Goal: Task Accomplishment & Management: Manage account settings

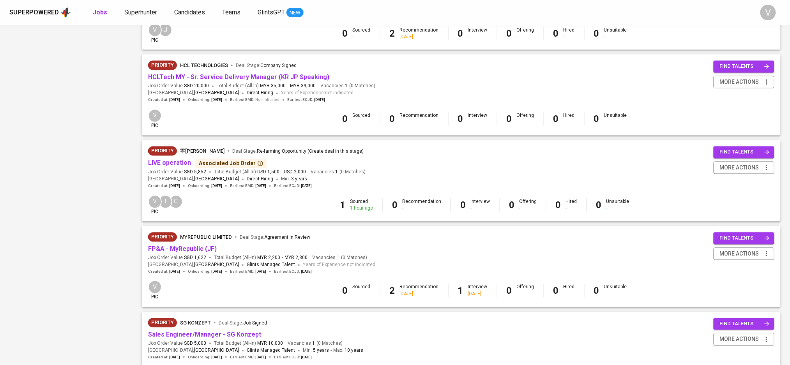
scroll to position [520, 0]
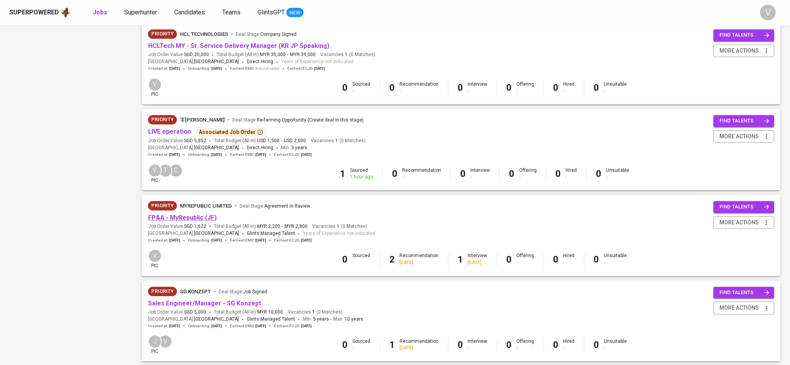
click at [177, 222] on link "FP&A - MyRepublic (JF)" at bounding box center [182, 217] width 69 height 7
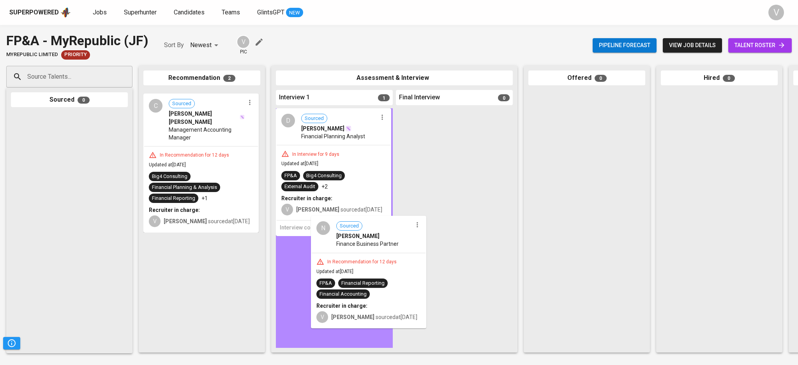
drag, startPoint x: 198, startPoint y: 110, endPoint x: 368, endPoint y: 237, distance: 212.5
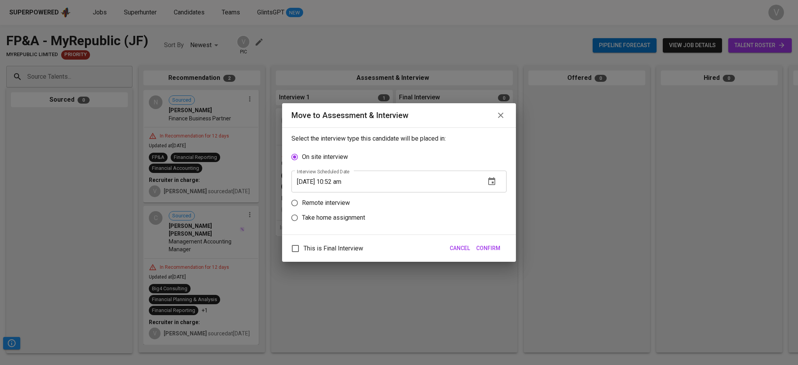
click at [491, 251] on span "Confirm" at bounding box center [488, 249] width 24 height 10
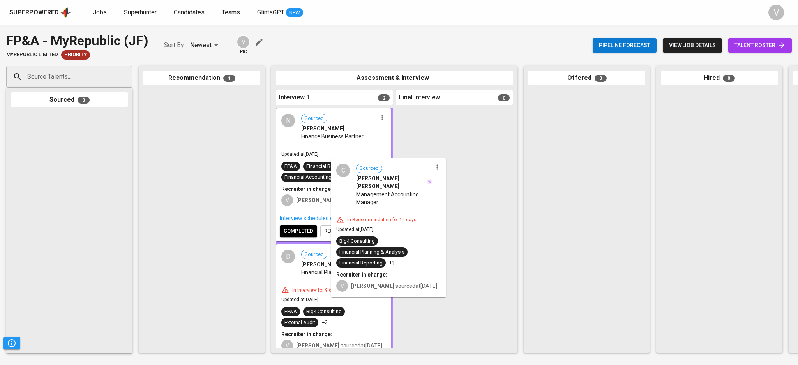
drag, startPoint x: 265, startPoint y: 168, endPoint x: 379, endPoint y: 204, distance: 119.8
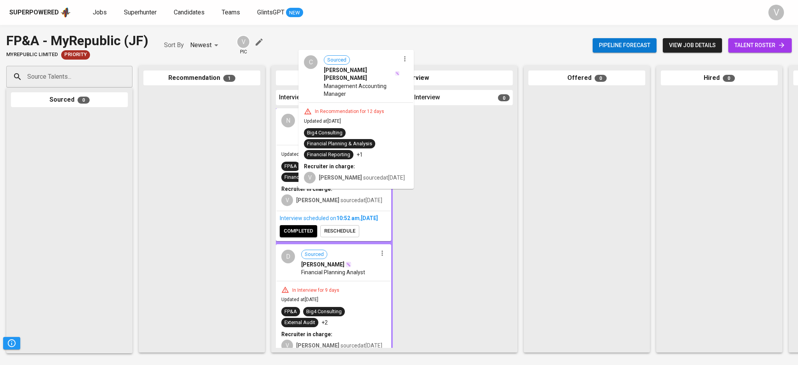
drag, startPoint x: 180, startPoint y: 129, endPoint x: 340, endPoint y: 89, distance: 165.6
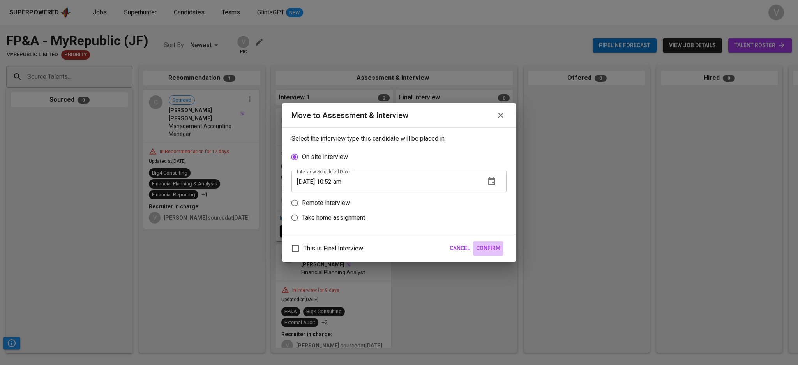
click at [484, 247] on span "Confirm" at bounding box center [488, 249] width 24 height 10
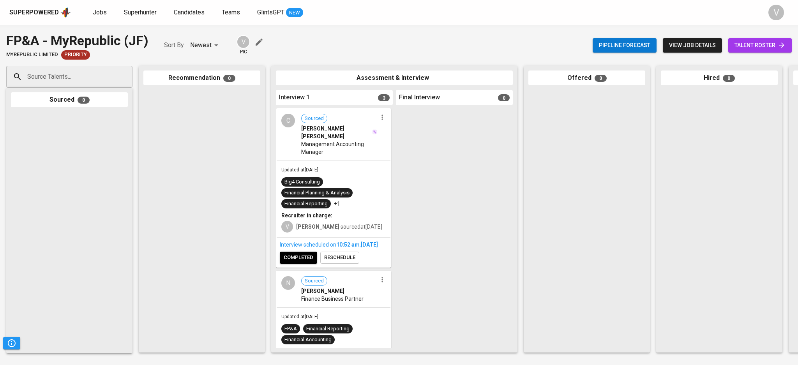
click at [96, 9] on span "Jobs" at bounding box center [100, 12] width 14 height 7
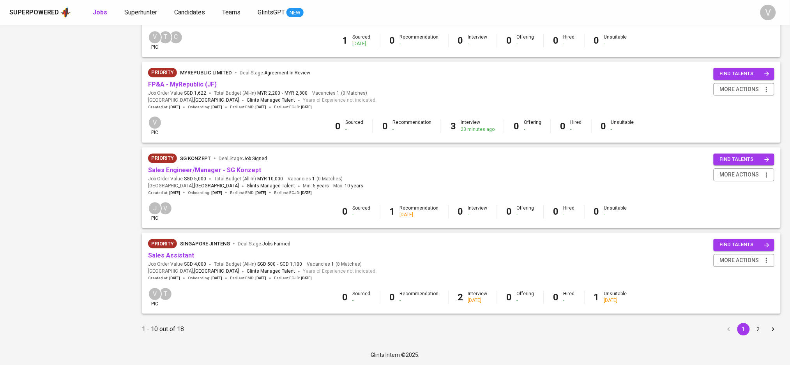
scroll to position [660, 0]
click at [757, 333] on button "2" at bounding box center [758, 329] width 12 height 12
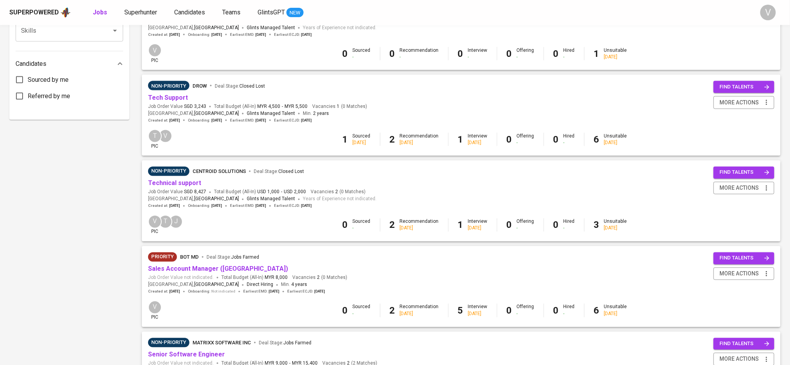
scroll to position [435, 0]
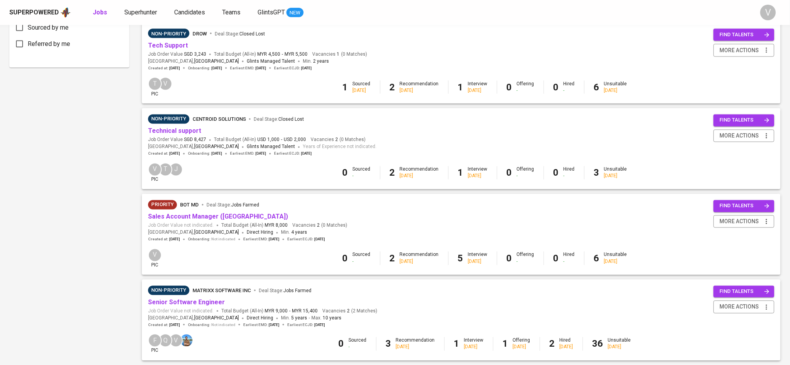
click at [478, 255] on div "V pic 0 Sourced - 2 Recommendation 4 months ago 5 Interview 3 months ago 0 Offe…" at bounding box center [461, 259] width 626 height 20
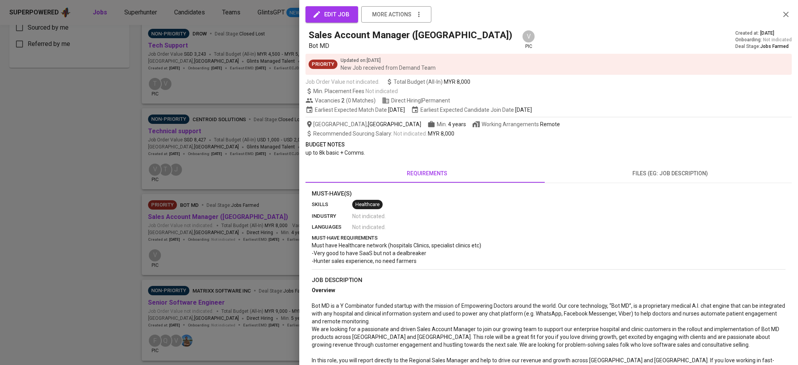
click at [781, 18] on icon "button" at bounding box center [785, 14] width 9 height 9
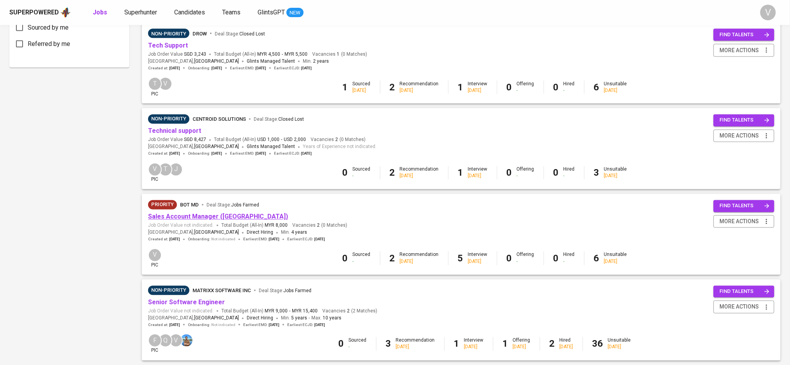
click at [225, 221] on link "Sales Account Manager ([GEOGRAPHIC_DATA])" at bounding box center [218, 216] width 140 height 7
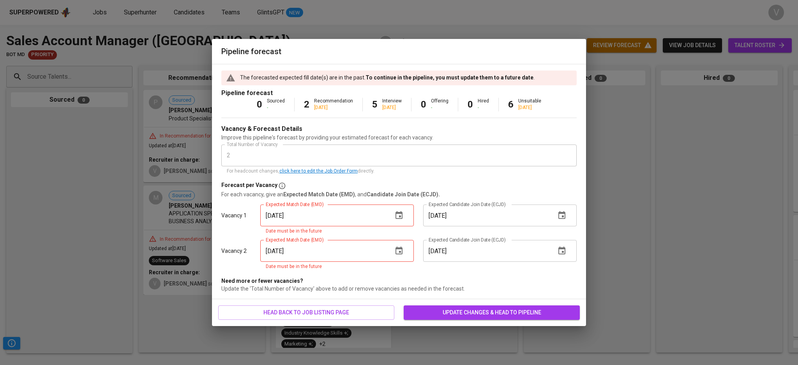
click at [328, 172] on link "click here to edit the Job Order Form" at bounding box center [318, 170] width 78 height 5
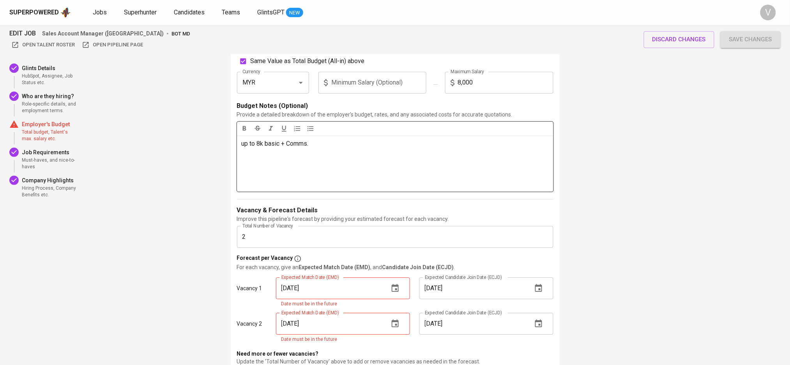
scroll to position [779, 0]
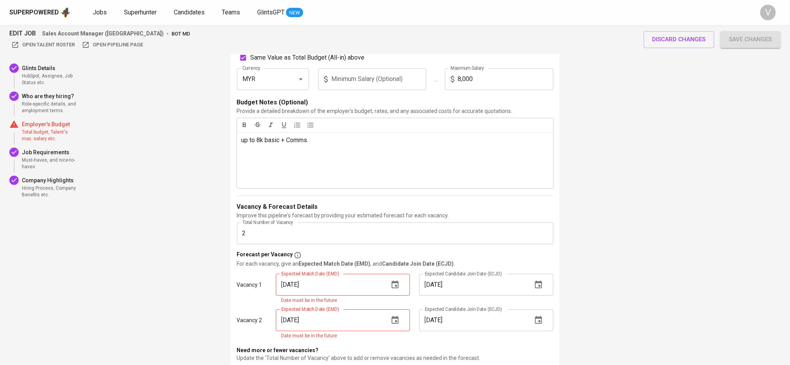
drag, startPoint x: 245, startPoint y: 235, endPoint x: 224, endPoint y: 234, distance: 20.3
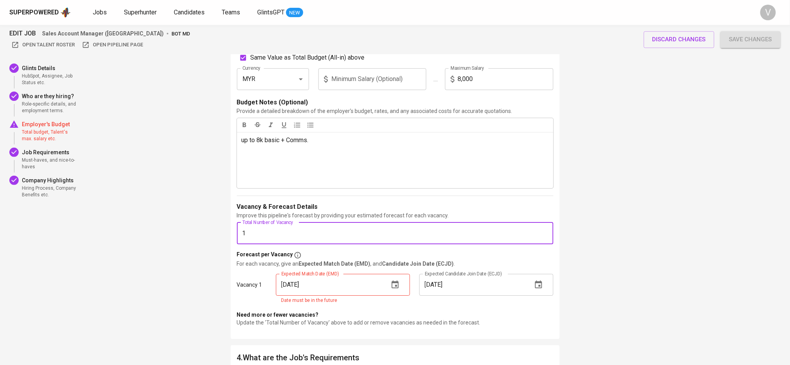
type input "1"
click at [398, 286] on icon "button" at bounding box center [395, 284] width 9 height 9
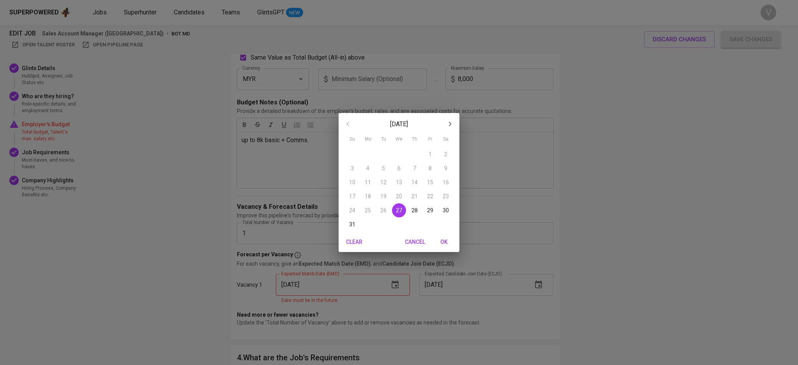
click at [447, 122] on icon "button" at bounding box center [449, 123] width 9 height 9
click at [381, 208] on p "30" at bounding box center [383, 211] width 6 height 8
type input "09/30/2025"
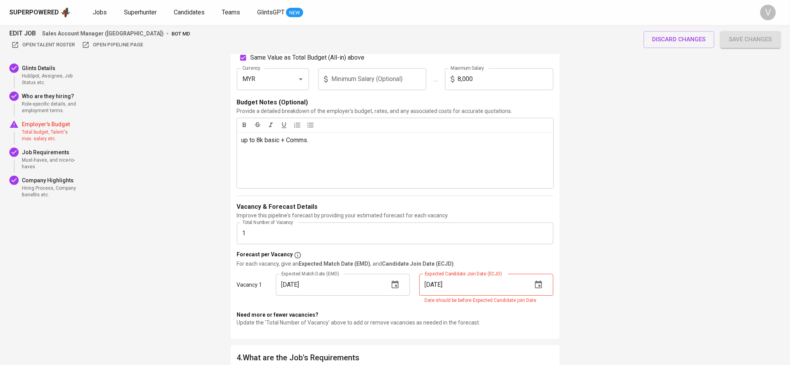
click at [541, 286] on icon "button" at bounding box center [538, 284] width 9 height 9
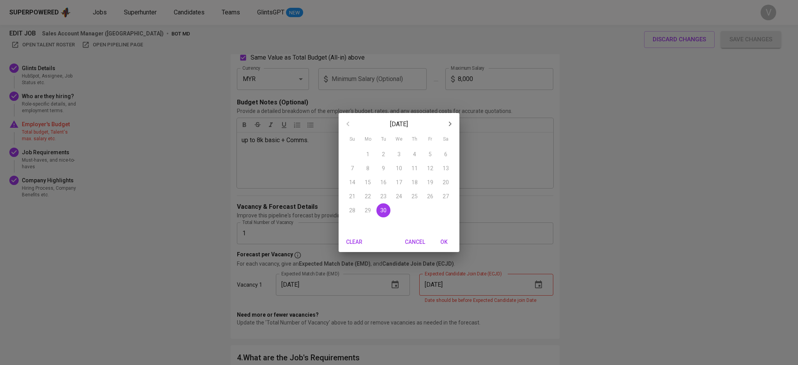
click at [452, 125] on icon "button" at bounding box center [449, 123] width 9 height 9
click at [432, 209] on p "31" at bounding box center [430, 211] width 6 height 8
type input "10/31/2025"
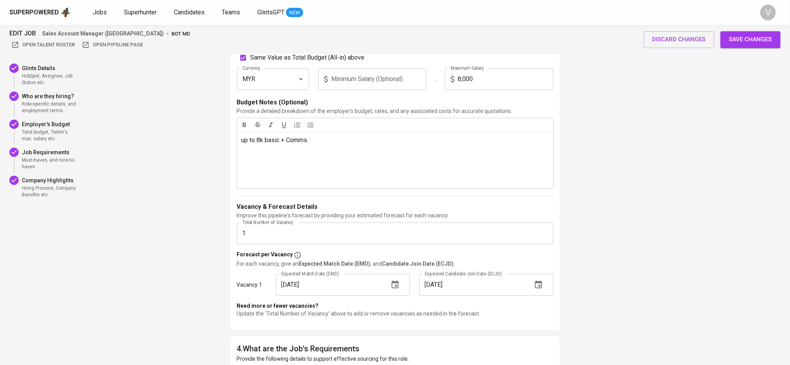
click at [739, 46] on button "Save changes" at bounding box center [751, 39] width 60 height 16
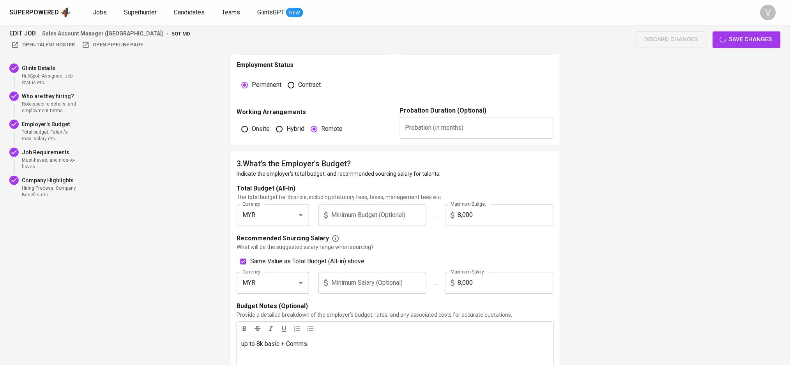
scroll to position [520, 0]
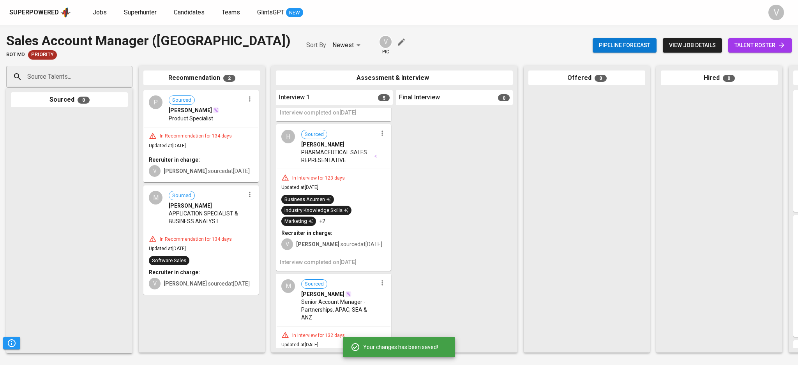
scroll to position [104, 0]
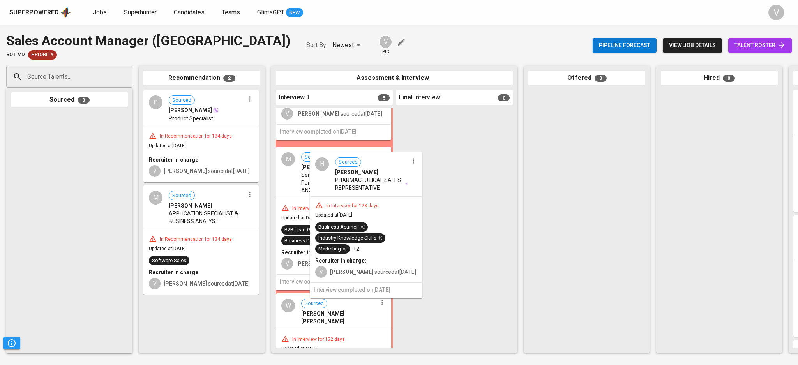
drag, startPoint x: 320, startPoint y: 175, endPoint x: 359, endPoint y: 174, distance: 38.6
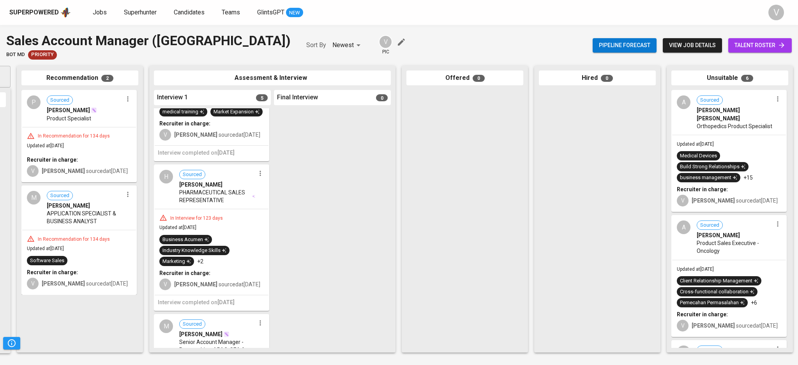
scroll to position [52, 0]
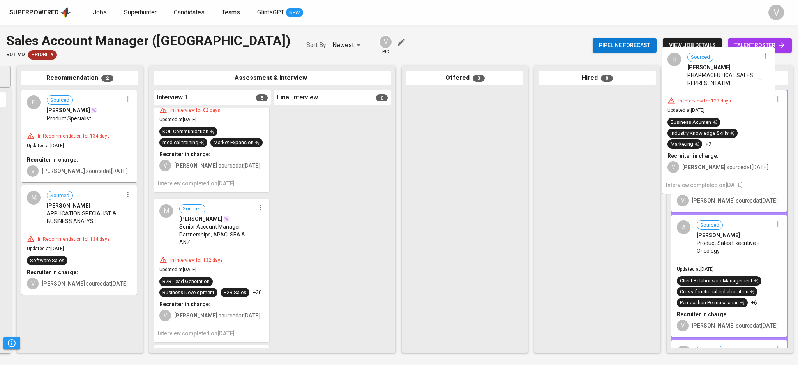
drag, startPoint x: 208, startPoint y: 230, endPoint x: 728, endPoint y: 72, distance: 542.9
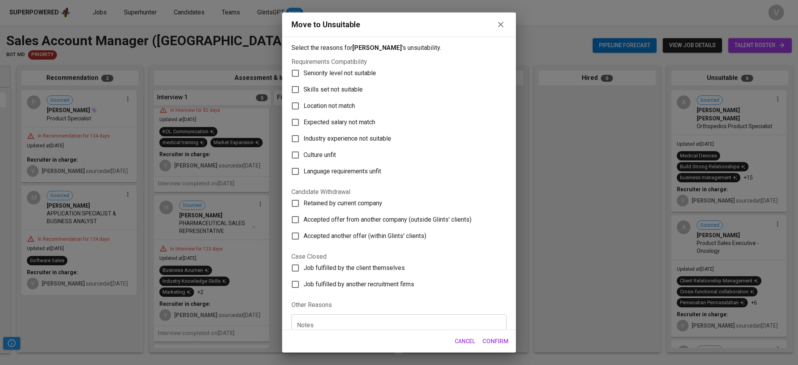
click at [327, 87] on span "Skills set not suitable" at bounding box center [333, 89] width 59 height 9
click at [304, 87] on input "Skills set not suitable" at bounding box center [295, 89] width 16 height 16
checkbox input "true"
click at [491, 343] on span "Confirm" at bounding box center [495, 341] width 26 height 10
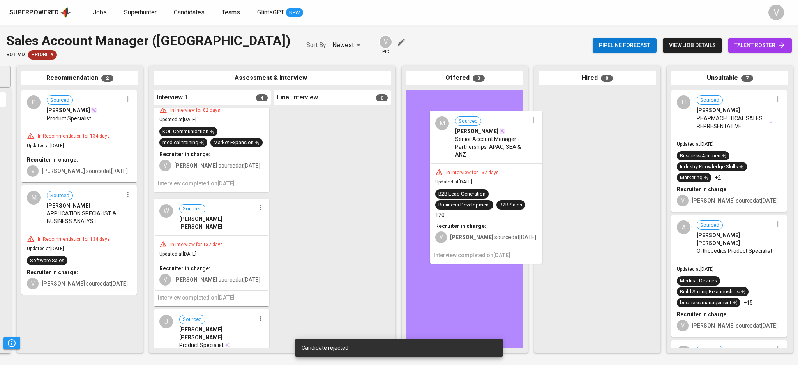
drag, startPoint x: 198, startPoint y: 239, endPoint x: 476, endPoint y: 144, distance: 294.2
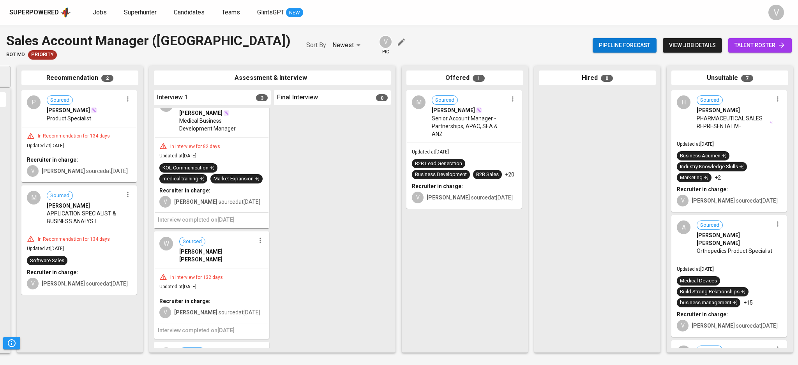
scroll to position [0, 0]
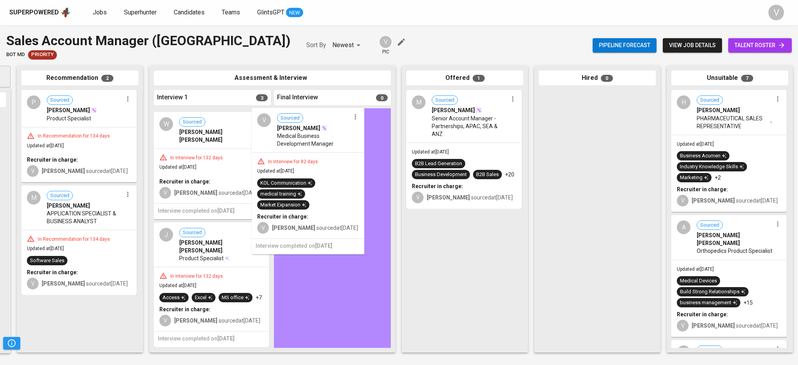
drag, startPoint x: 209, startPoint y: 147, endPoint x: 321, endPoint y: 145, distance: 112.3
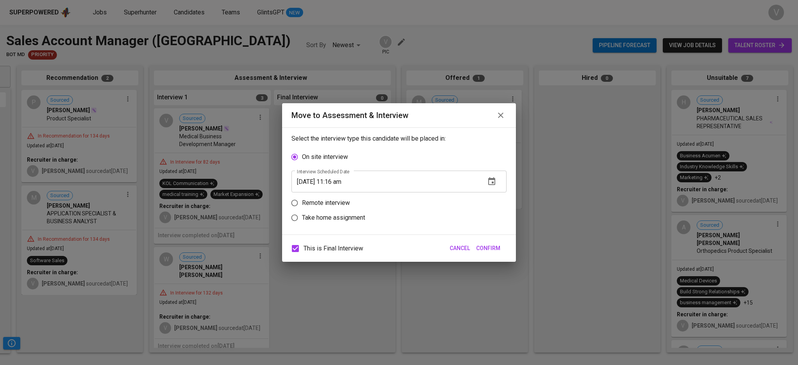
click at [500, 117] on icon "button" at bounding box center [500, 115] width 9 height 9
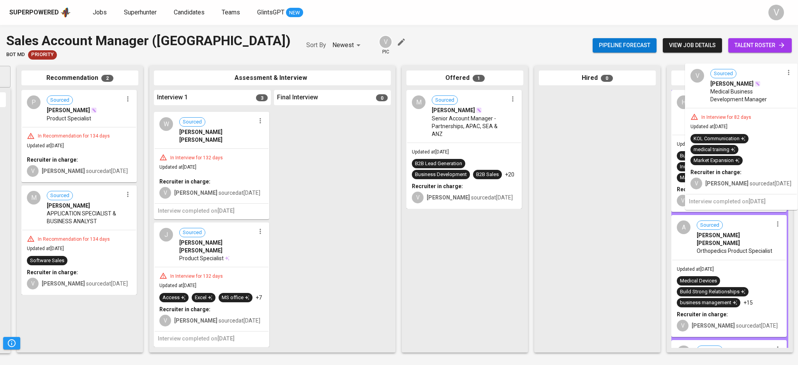
drag, startPoint x: 194, startPoint y: 133, endPoint x: 732, endPoint y: 88, distance: 540.5
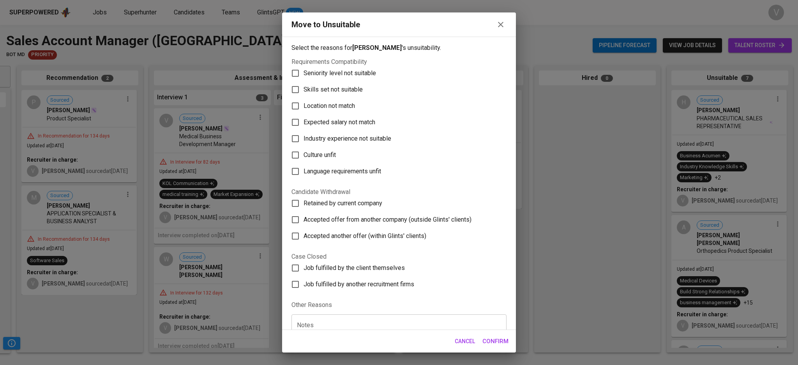
click at [306, 89] on span "Skills set not suitable" at bounding box center [333, 89] width 59 height 9
click at [304, 89] on input "Skills set not suitable" at bounding box center [295, 89] width 16 height 16
checkbox input "true"
click at [496, 341] on span "Confirm" at bounding box center [495, 341] width 26 height 10
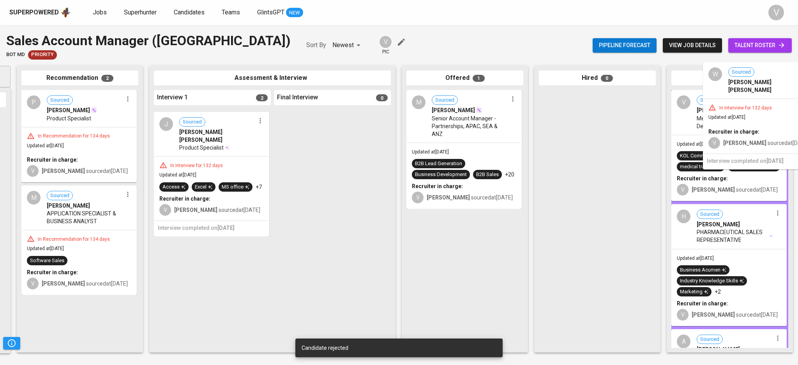
drag, startPoint x: 176, startPoint y: 136, endPoint x: 728, endPoint y: 90, distance: 553.8
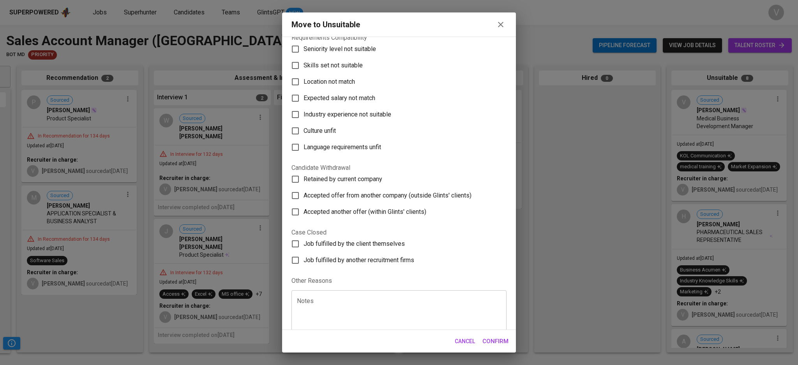
scroll to position [35, 0]
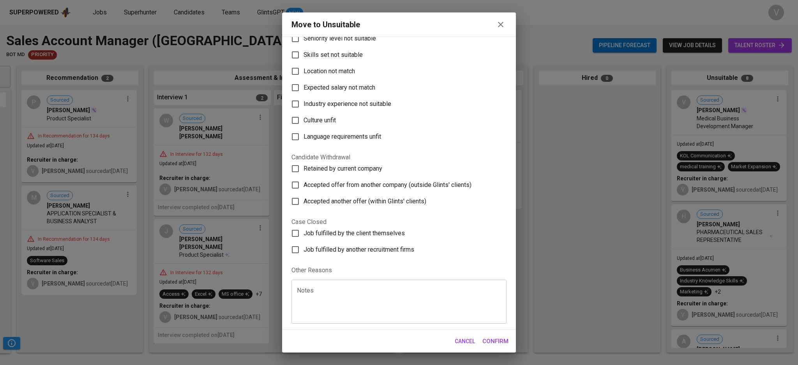
click at [300, 171] on input "Retained by current company" at bounding box center [295, 169] width 16 height 16
checkbox input "true"
drag, startPoint x: 490, startPoint y: 342, endPoint x: 373, endPoint y: 260, distance: 143.2
click at [491, 342] on span "Confirm" at bounding box center [495, 341] width 26 height 10
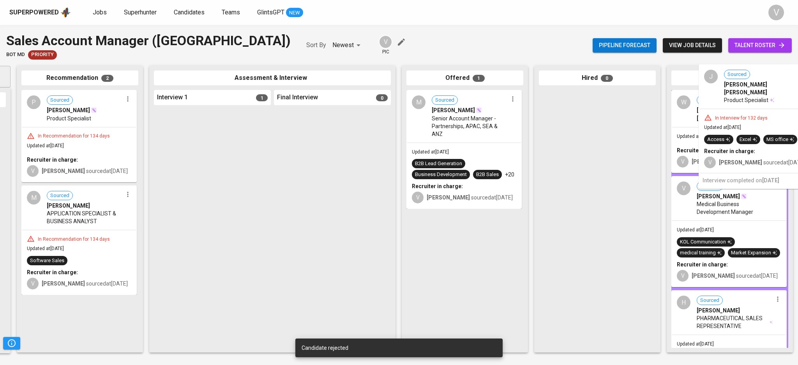
drag, startPoint x: 198, startPoint y: 143, endPoint x: 746, endPoint y: 98, distance: 549.8
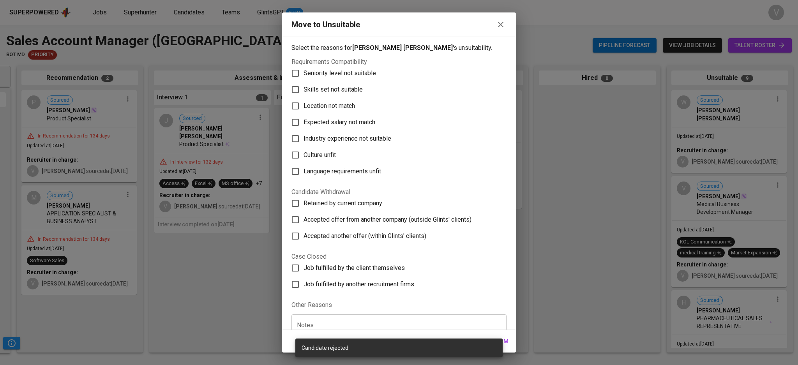
click at [329, 90] on span "Skills set not suitable" at bounding box center [333, 89] width 59 height 9
click at [304, 90] on input "Skills set not suitable" at bounding box center [295, 89] width 16 height 16
checkbox input "true"
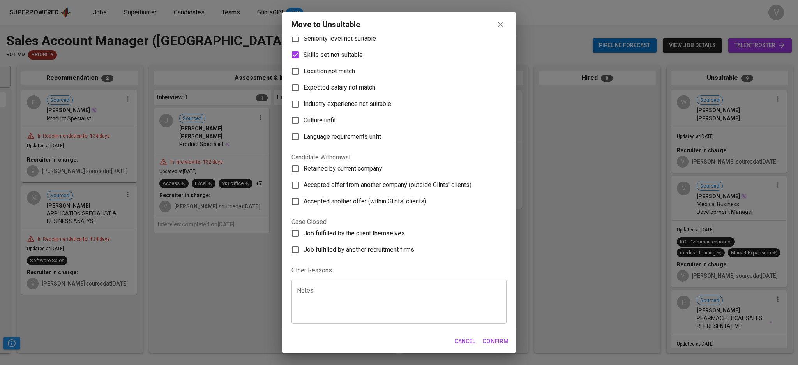
click at [489, 340] on span "Confirm" at bounding box center [495, 341] width 26 height 10
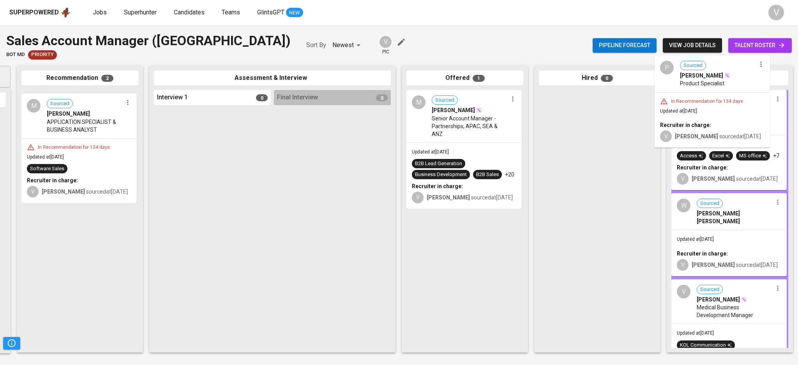
drag, startPoint x: 80, startPoint y: 118, endPoint x: 722, endPoint y: 83, distance: 643.2
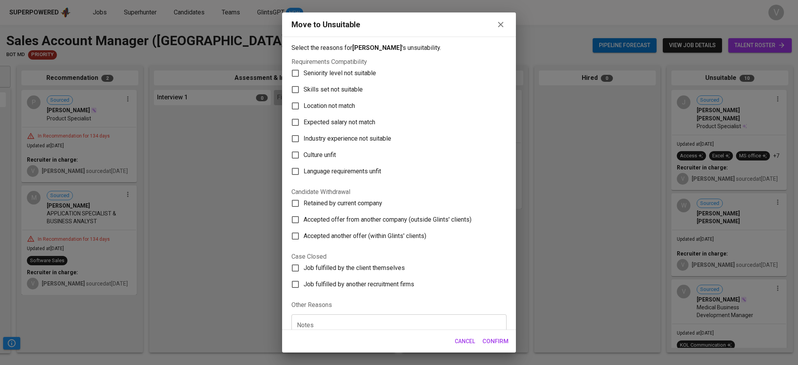
click at [325, 87] on span "Skills set not suitable" at bounding box center [333, 89] width 59 height 9
click at [304, 87] on input "Skills set not suitable" at bounding box center [295, 89] width 16 height 16
checkbox input "true"
click at [492, 342] on span "Confirm" at bounding box center [495, 341] width 26 height 10
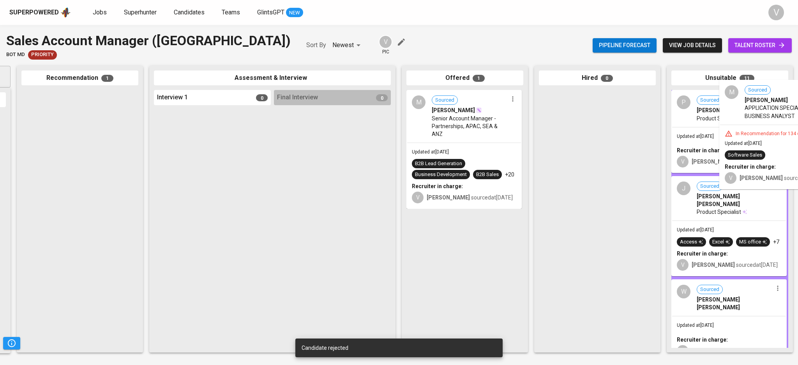
drag, startPoint x: 72, startPoint y: 119, endPoint x: 772, endPoint y: 109, distance: 700.8
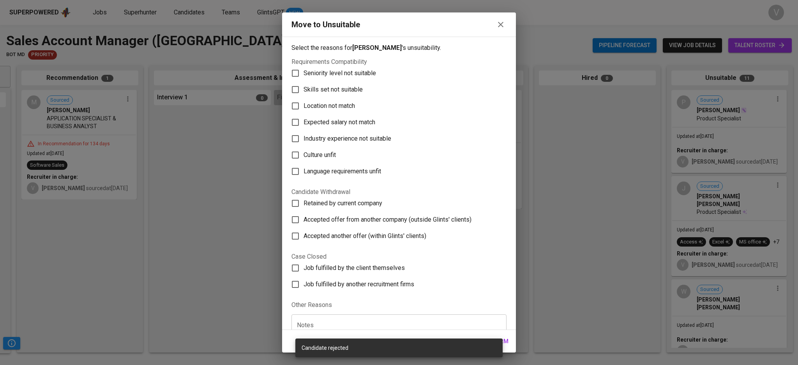
click at [333, 95] on label "Skills set not suitable" at bounding box center [393, 89] width 213 height 16
click at [304, 95] on input "Skills set not suitable" at bounding box center [295, 89] width 16 height 16
checkbox input "true"
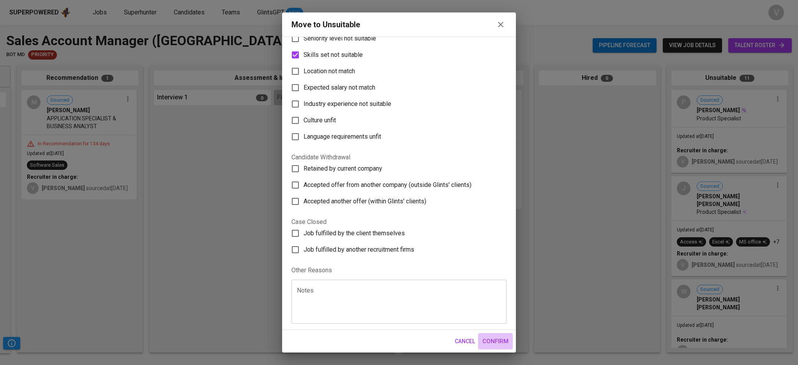
click at [502, 336] on button "Confirm" at bounding box center [495, 341] width 35 height 16
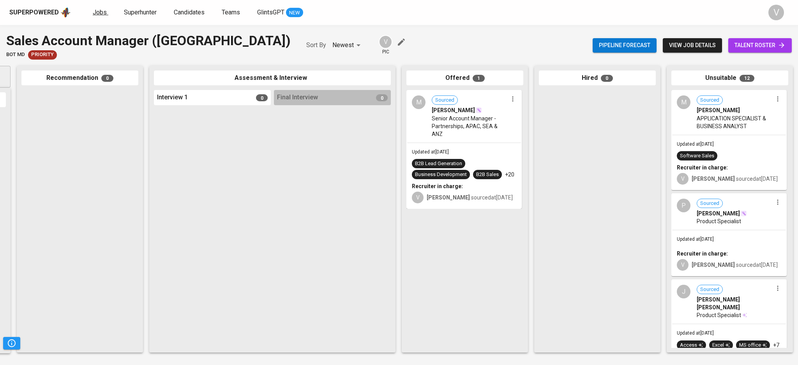
click at [95, 14] on span "Jobs" at bounding box center [100, 12] width 14 height 7
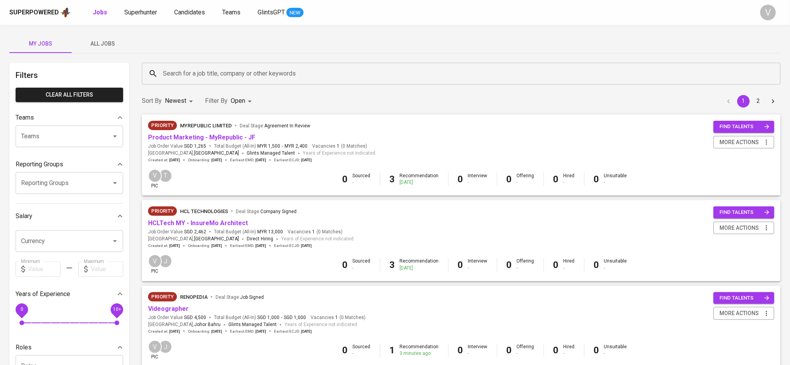
drag, startPoint x: 114, startPoint y: 44, endPoint x: 135, endPoint y: 42, distance: 20.7
click at [97, 42] on span "All Jobs" at bounding box center [102, 44] width 53 height 10
click at [98, 42] on span "All Jobs" at bounding box center [102, 44] width 53 height 10
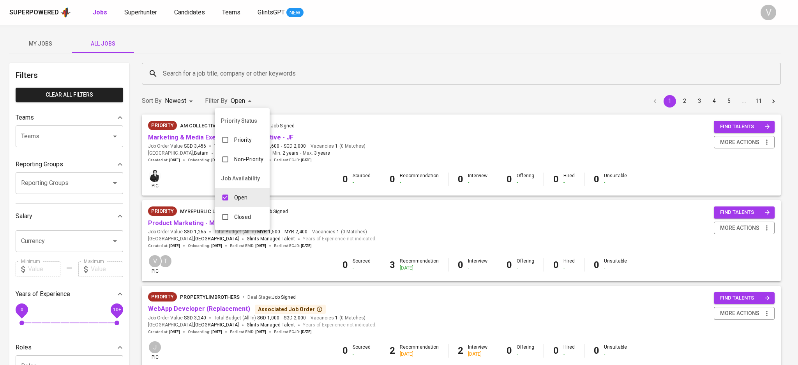
click at [228, 216] on input "checkbox" at bounding box center [225, 217] width 15 height 15
checkbox input "true"
type input "OPEN,CLOSE"
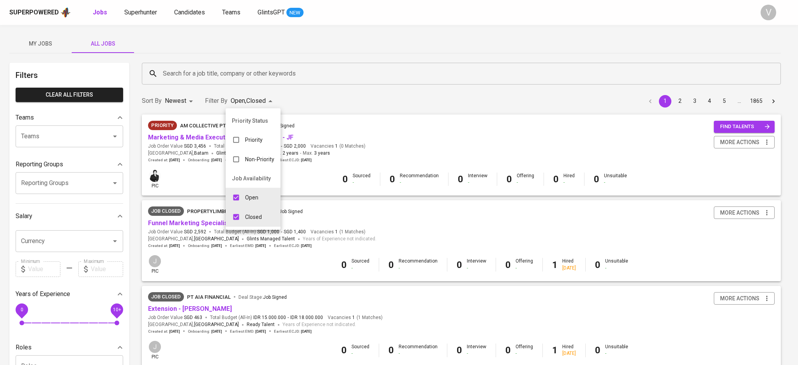
click at [236, 195] on input "checkbox" at bounding box center [236, 197] width 15 height 15
checkbox input "false"
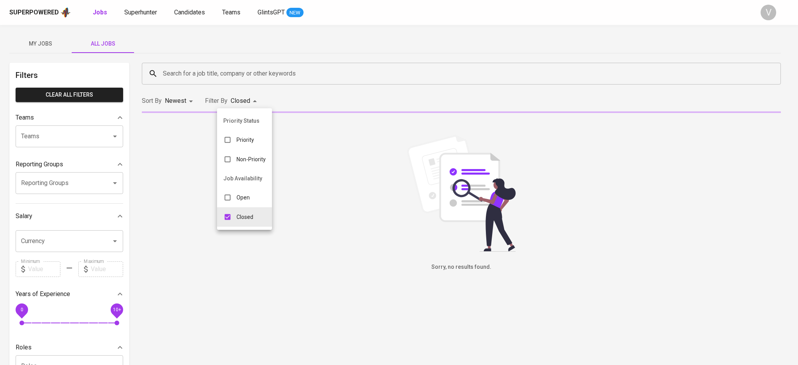
type input "CLOSE"
click at [214, 71] on div at bounding box center [399, 182] width 798 height 365
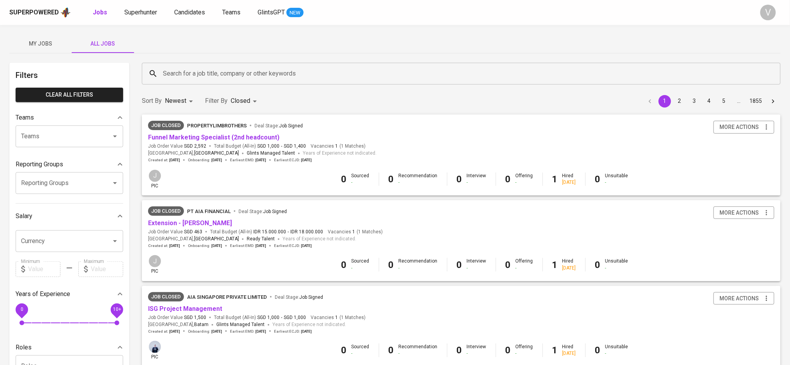
click at [225, 72] on div "Priority Status Priority Non-Priority Job Availability Open Closed" at bounding box center [395, 182] width 790 height 365
click at [224, 72] on input "Search for a job title, company or other keywords" at bounding box center [463, 73] width 604 height 15
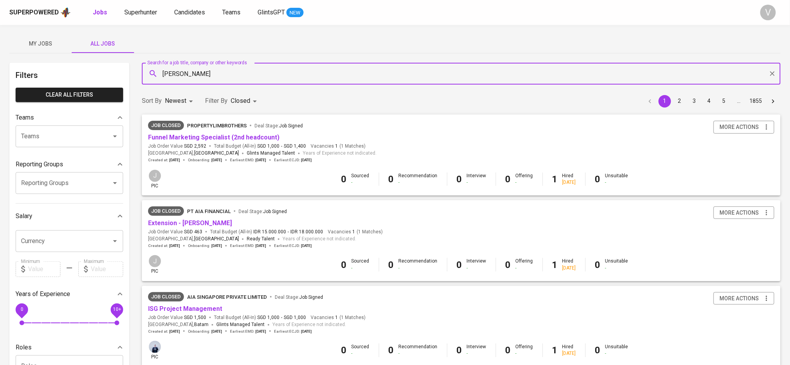
type input "healy"
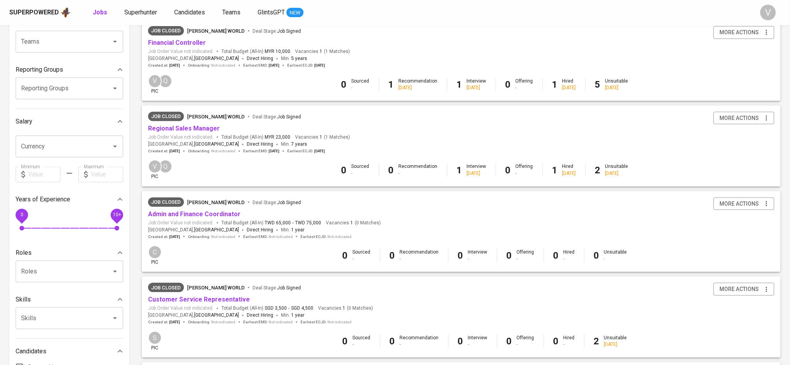
scroll to position [104, 0]
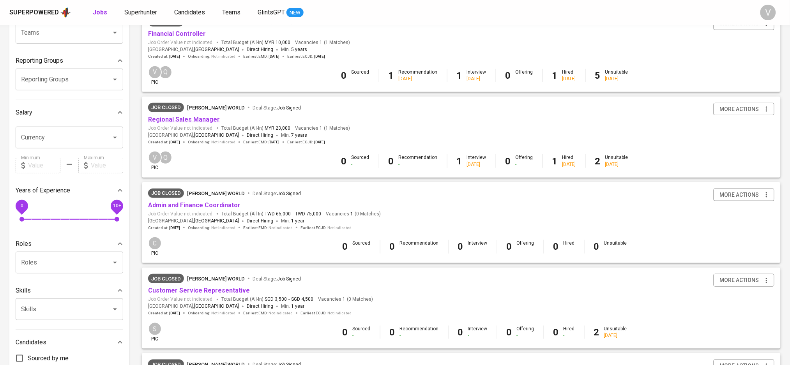
click at [186, 122] on link "Regional Sales Manager" at bounding box center [184, 119] width 72 height 7
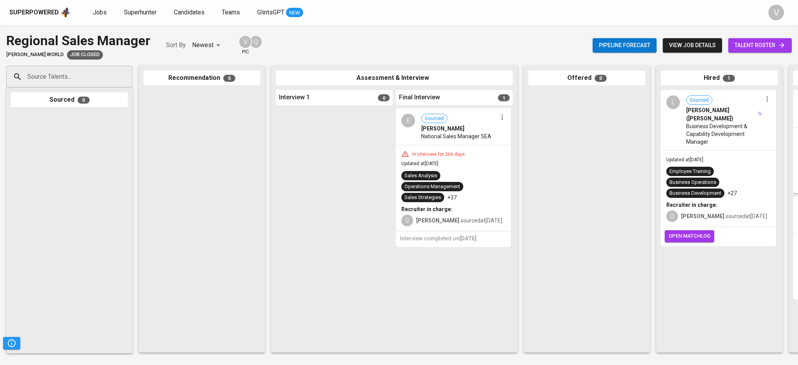
click at [456, 139] on span "National Sales Manager SEA" at bounding box center [456, 137] width 70 height 8
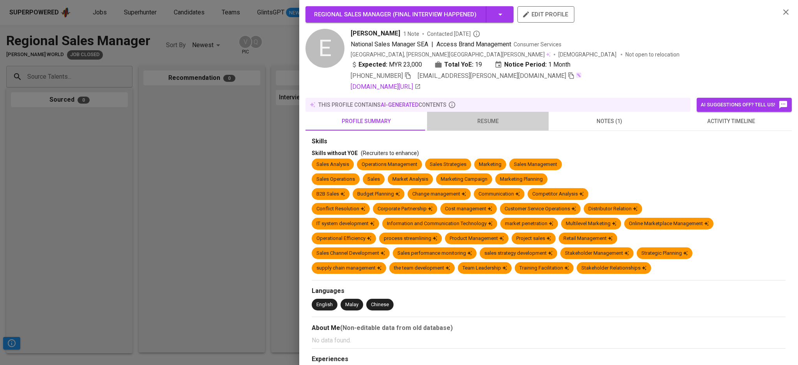
click at [497, 120] on span "resume" at bounding box center [488, 122] width 112 height 10
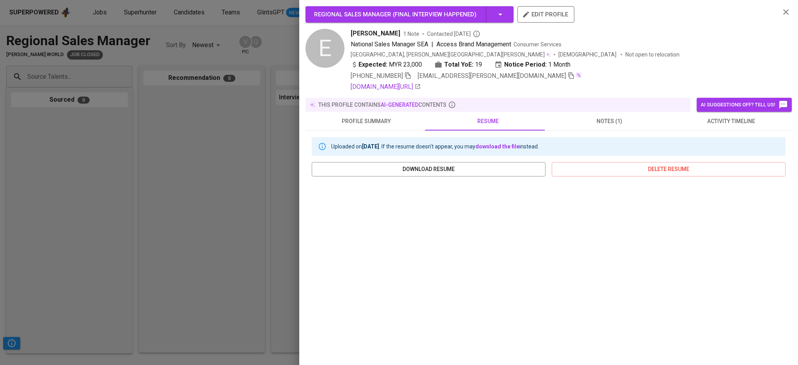
click at [781, 10] on icon "button" at bounding box center [785, 11] width 9 height 9
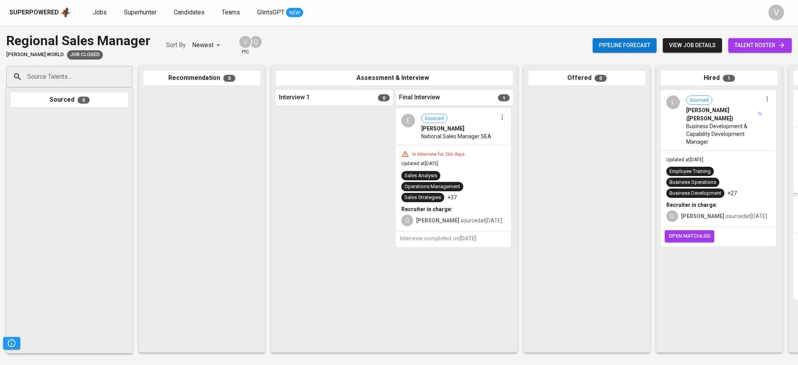
click at [684, 117] on div "L Sourced Loh Chyi Ming (Ivan) Business Development & Capability Development Ma…" at bounding box center [719, 120] width 114 height 59
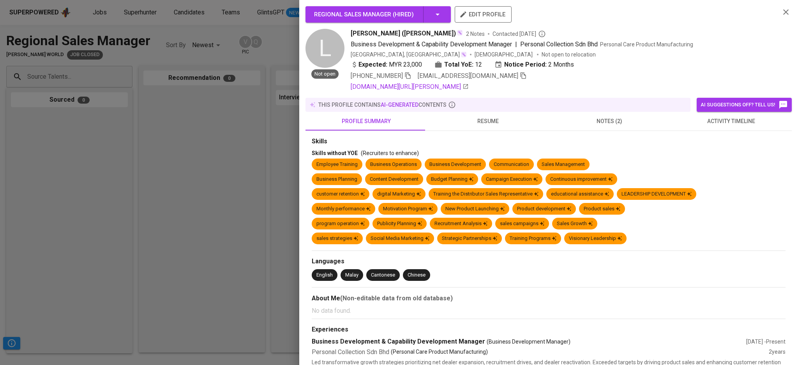
click at [480, 119] on span "resume" at bounding box center [488, 122] width 112 height 10
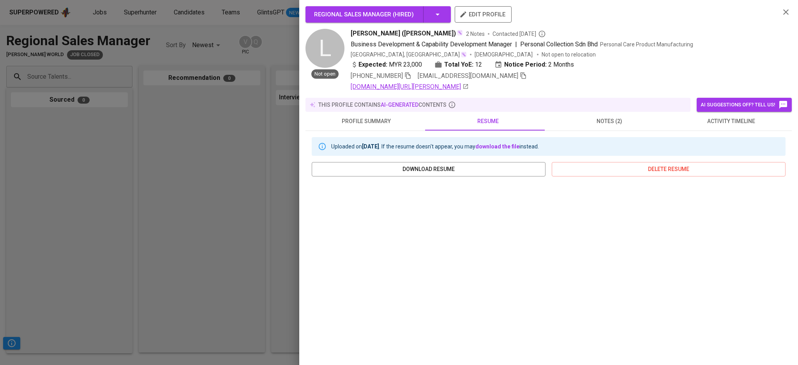
click at [425, 84] on link "linkedin.com/in/ivan-loh-126b4886?utm_source=share&utm_campaign=share_via&utm_c…" at bounding box center [410, 86] width 118 height 9
click at [783, 14] on icon "button" at bounding box center [785, 11] width 5 height 5
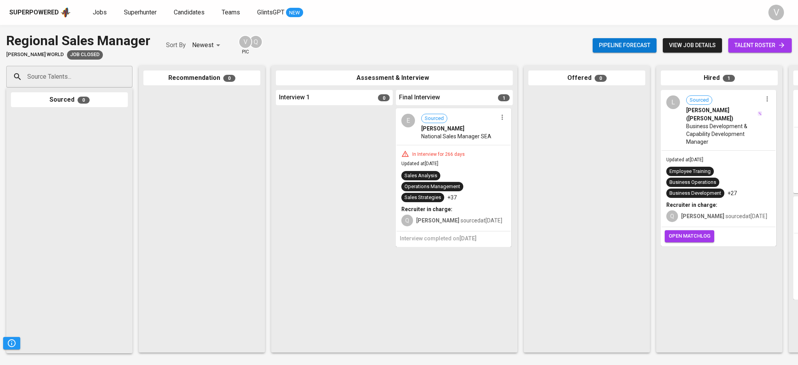
click at [445, 133] on span "National Sales Manager SEA" at bounding box center [456, 137] width 70 height 8
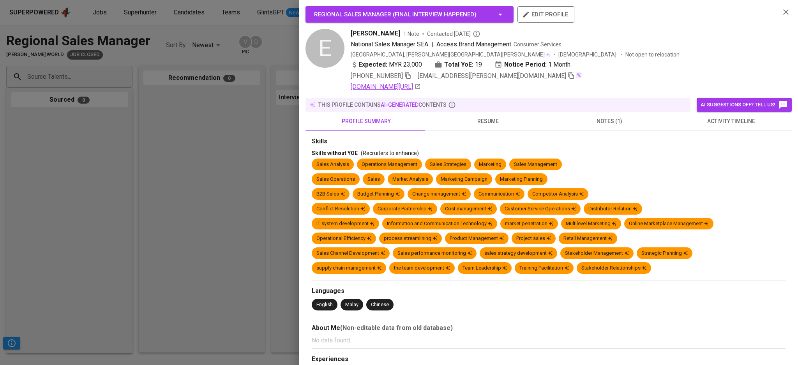
click at [416, 87] on link "linkedin.com/in/ethanw6827" at bounding box center [386, 86] width 70 height 9
click at [781, 10] on icon "button" at bounding box center [785, 11] width 9 height 9
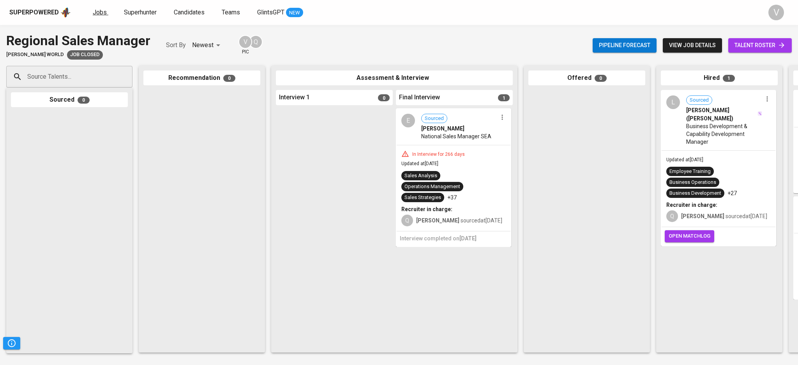
click at [94, 10] on span "Jobs" at bounding box center [100, 12] width 14 height 7
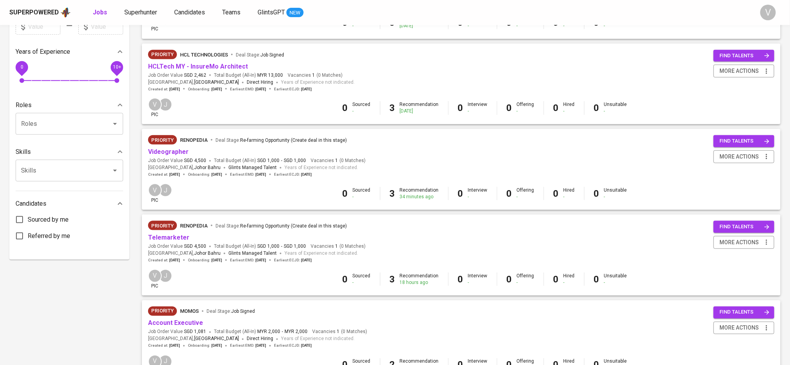
scroll to position [260, 0]
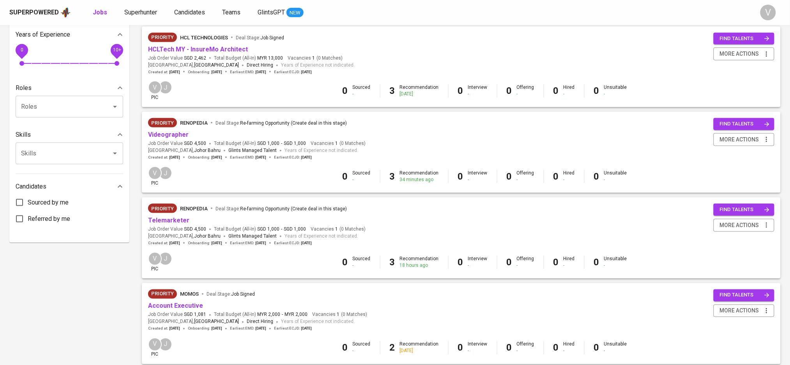
click at [194, 131] on div "Priority renopedia Deal Stage : Re-farming Opportunity (Create deal in this sta…" at bounding box center [256, 124] width 217 height 12
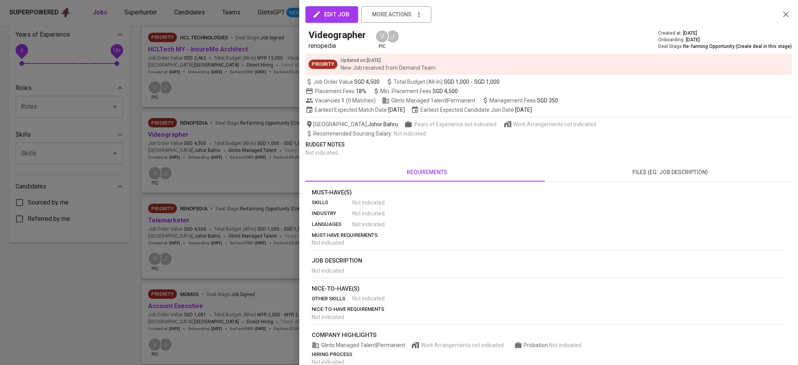
drag, startPoint x: 110, startPoint y: 275, endPoint x: 114, endPoint y: 270, distance: 6.3
click at [110, 275] on div at bounding box center [399, 182] width 798 height 365
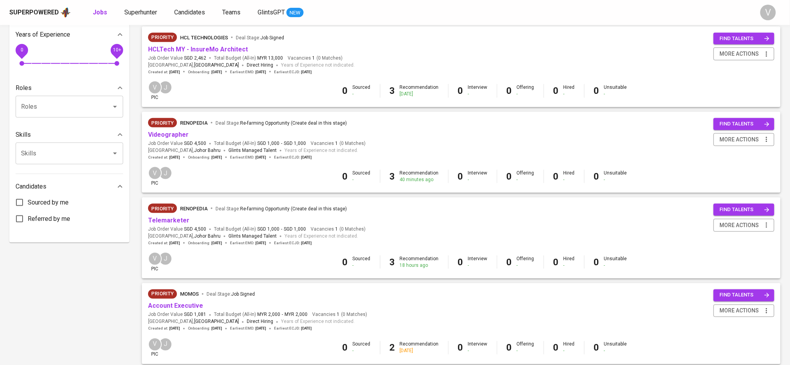
click at [209, 139] on div "Videographer" at bounding box center [256, 135] width 217 height 9
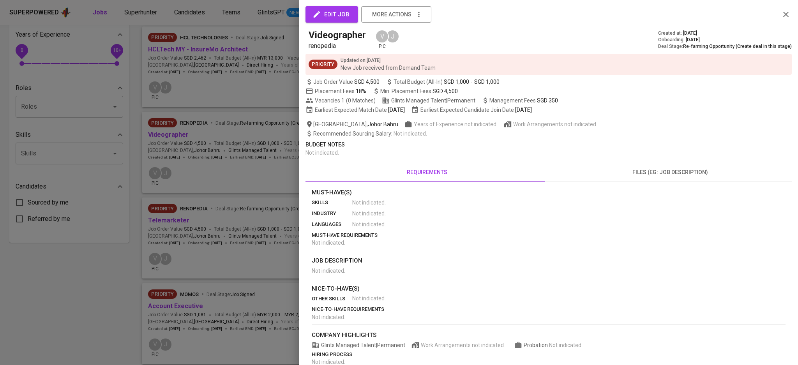
click at [783, 16] on icon "button" at bounding box center [785, 14] width 5 height 5
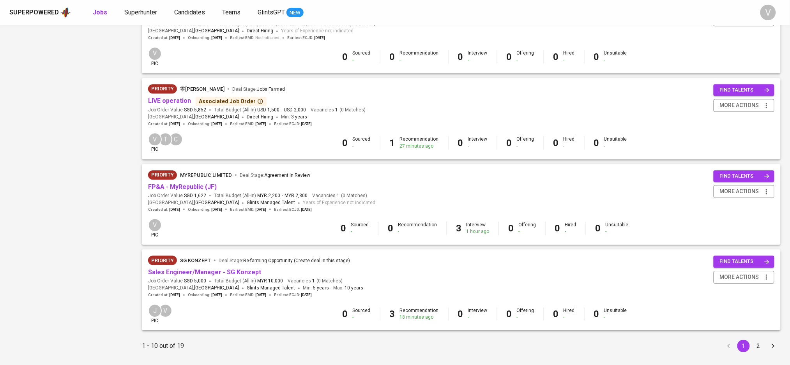
scroll to position [660, 0]
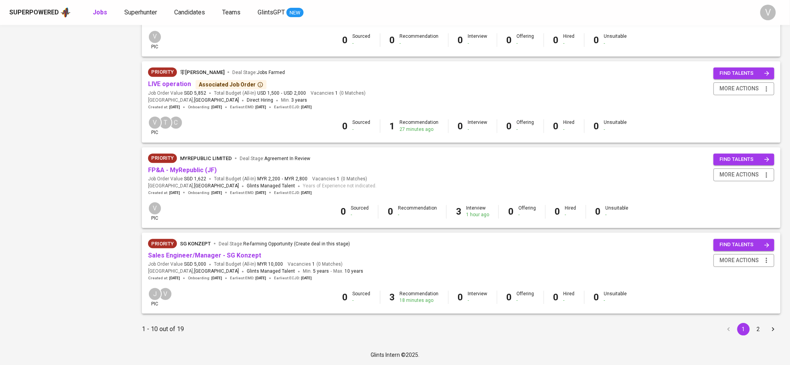
click at [407, 297] on div "18 minutes ago" at bounding box center [419, 300] width 39 height 7
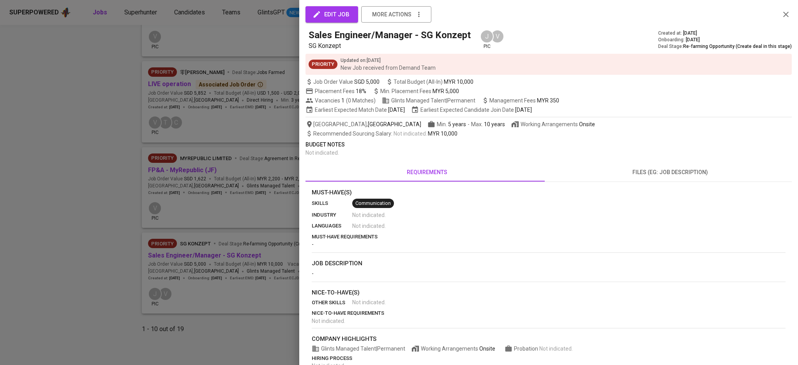
click at [90, 217] on div at bounding box center [399, 182] width 798 height 365
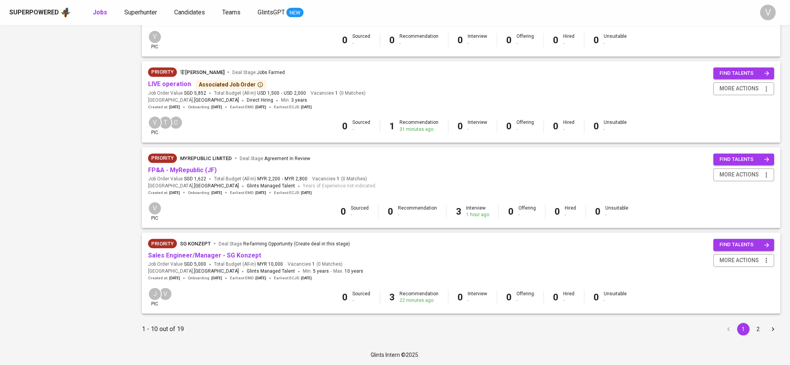
click at [759, 327] on button "2" at bounding box center [758, 329] width 12 height 12
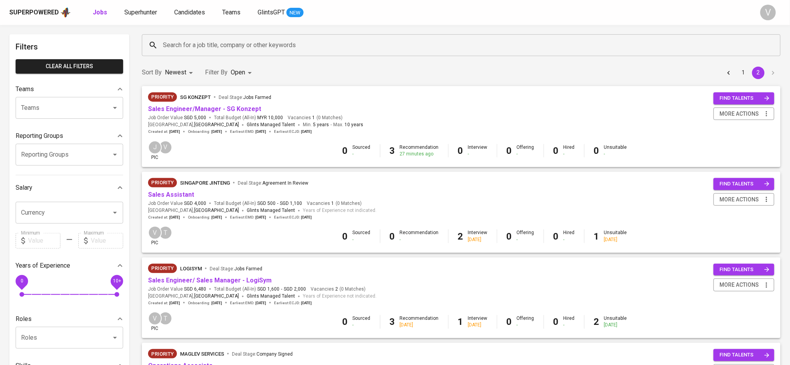
scroll to position [58, 0]
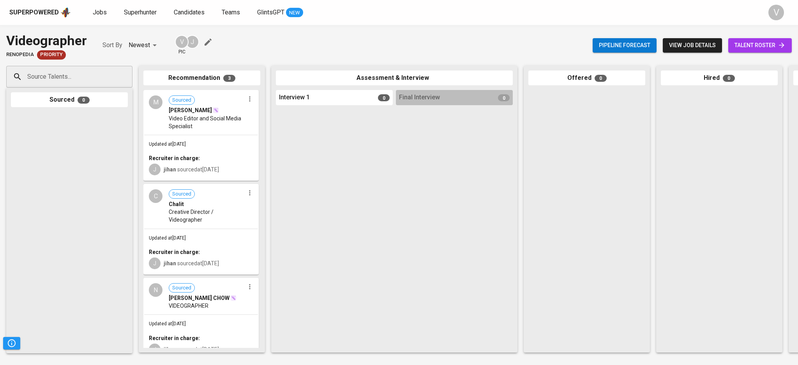
scroll to position [16, 0]
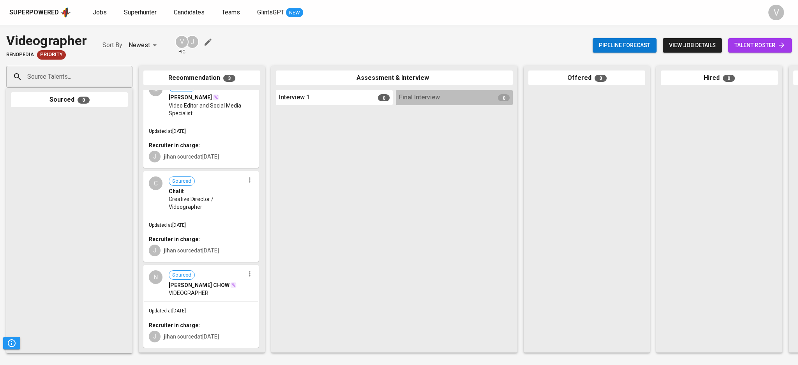
click at [186, 302] on hr at bounding box center [201, 302] width 114 height 0
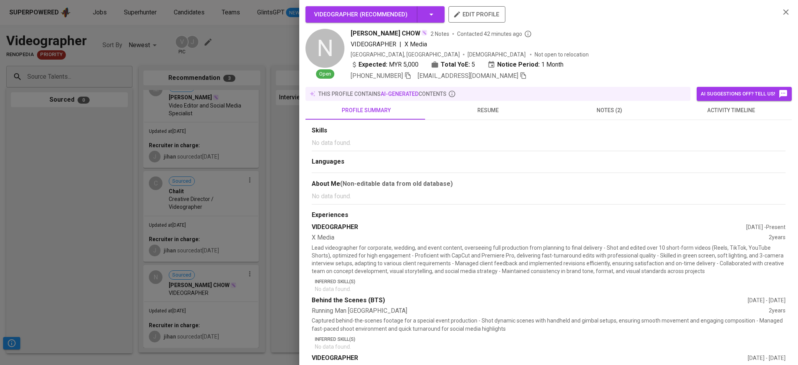
click at [592, 110] on span "notes (2)" at bounding box center [609, 111] width 112 height 10
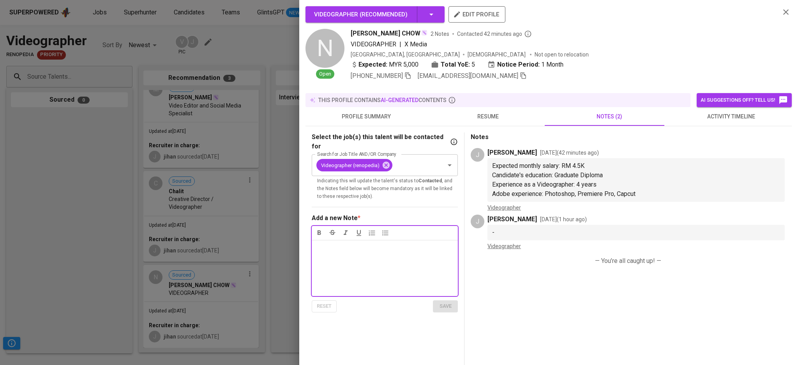
click at [207, 192] on div at bounding box center [399, 182] width 798 height 365
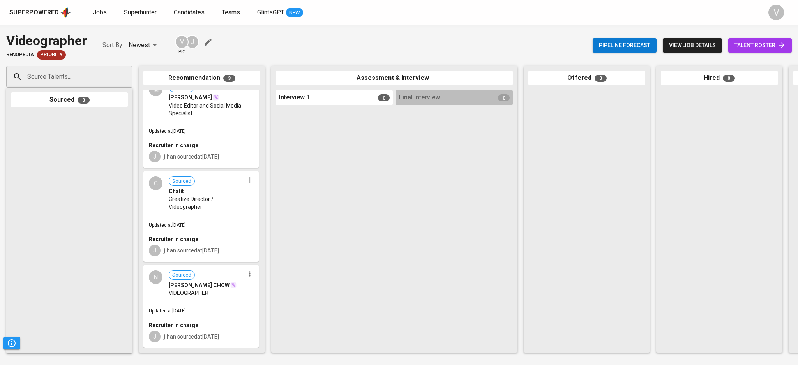
click at [190, 199] on span "Creative Director / Videographer" at bounding box center [207, 203] width 76 height 16
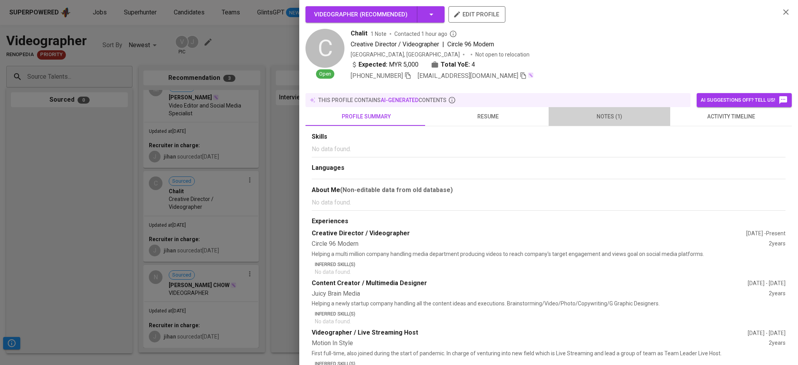
click at [614, 112] on span "notes (1)" at bounding box center [609, 117] width 112 height 10
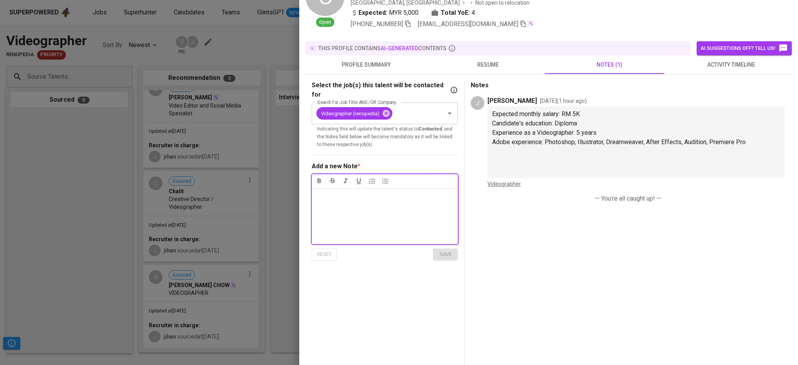
scroll to position [0, 0]
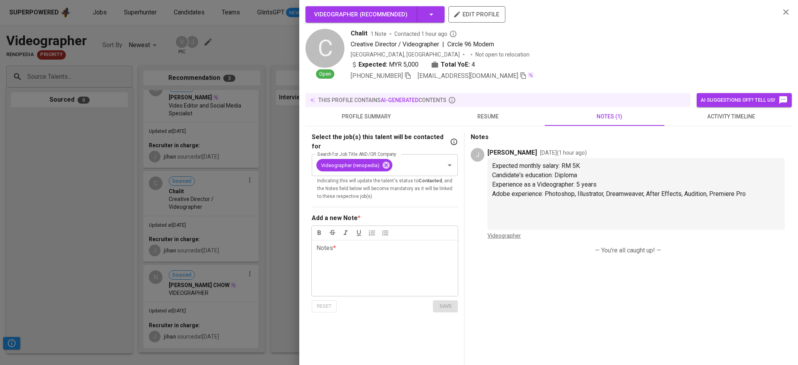
click at [228, 123] on div at bounding box center [399, 182] width 798 height 365
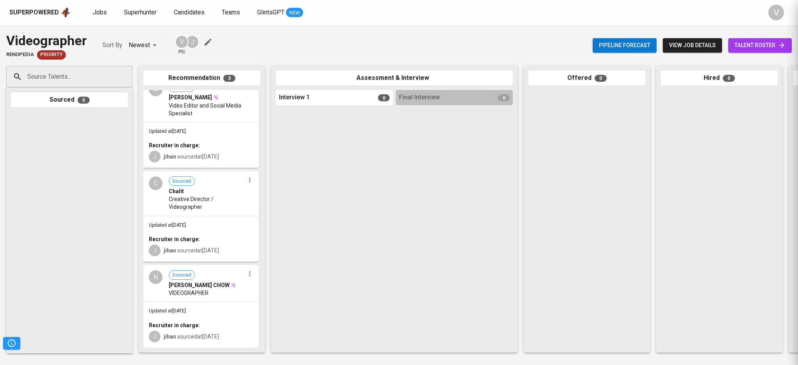
click at [207, 117] on div "M Sourced Muh Ridhwan Video Editor and Social Media Specialist" at bounding box center [201, 100] width 114 height 44
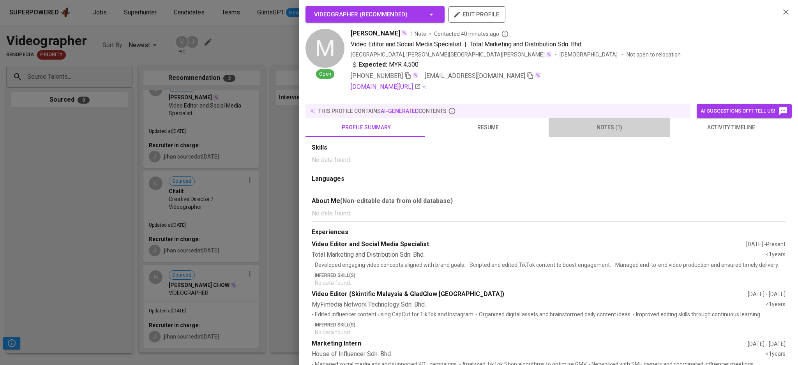
click at [610, 123] on span "notes (1)" at bounding box center [609, 128] width 112 height 10
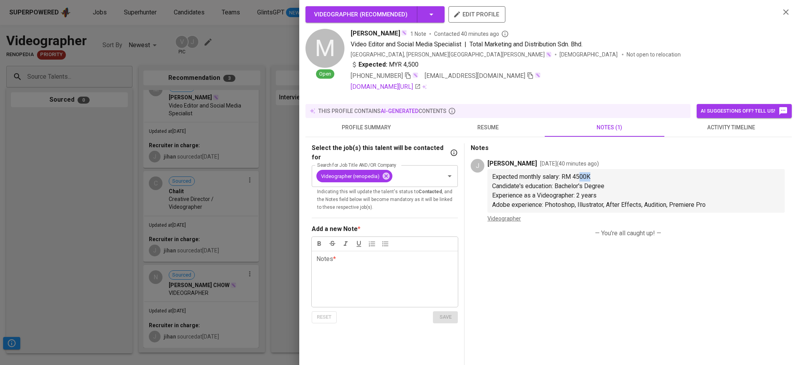
drag, startPoint x: 583, startPoint y: 177, endPoint x: 610, endPoint y: 176, distance: 26.5
click at [610, 176] on p "Expected monthly salary: RM 4500K" at bounding box center [636, 176] width 288 height 9
drag, startPoint x: 575, startPoint y: 180, endPoint x: 597, endPoint y: 183, distance: 22.3
click at [597, 183] on div "Expected monthly salary: RM 4500K Candidate's education: Bachelor's Degree Expe…" at bounding box center [636, 190] width 288 height 37
click at [575, 178] on span "Expected monthly salary: RM 4500K" at bounding box center [541, 176] width 98 height 7
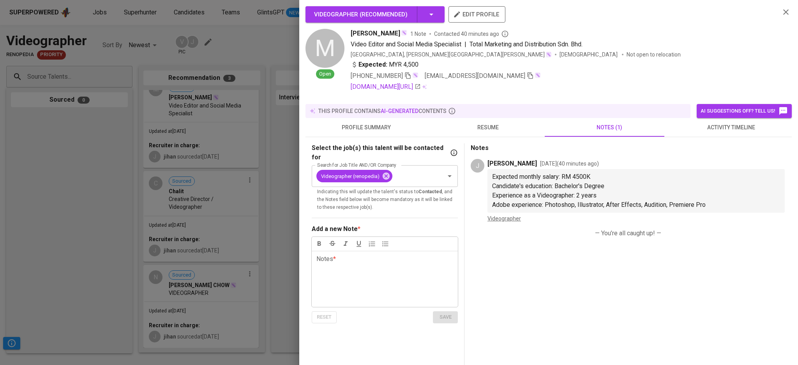
click at [94, 140] on div at bounding box center [399, 182] width 798 height 365
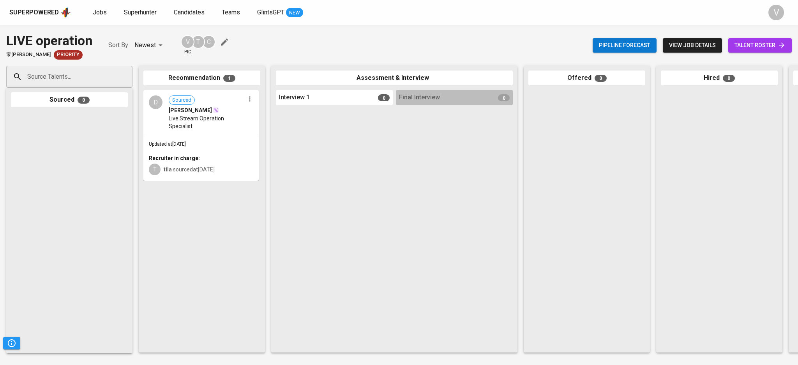
click at [196, 117] on span "Live Stream Operation Specialist" at bounding box center [207, 123] width 76 height 16
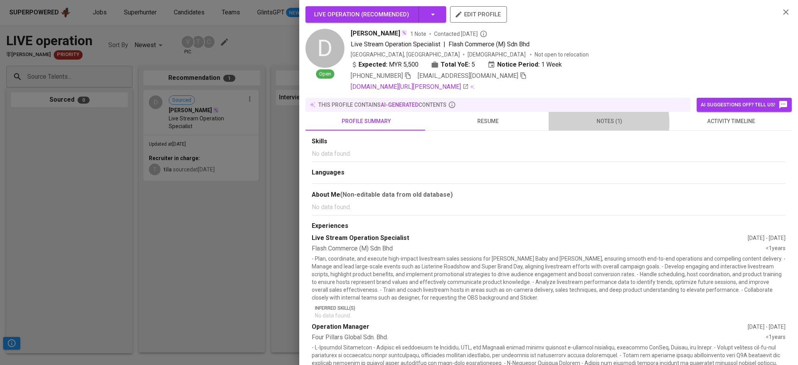
click at [589, 123] on span "notes (1)" at bounding box center [609, 122] width 112 height 10
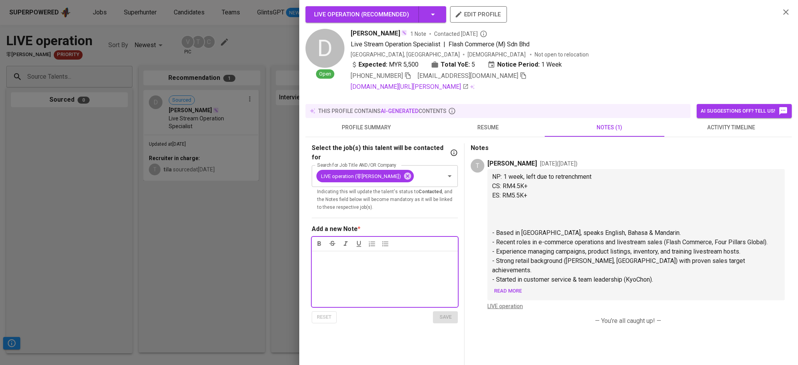
click at [475, 129] on span "resume" at bounding box center [488, 128] width 112 height 10
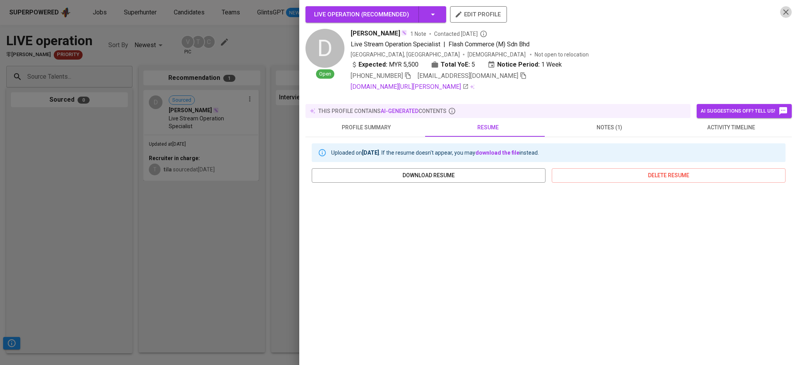
click at [781, 10] on icon "button" at bounding box center [785, 11] width 9 height 9
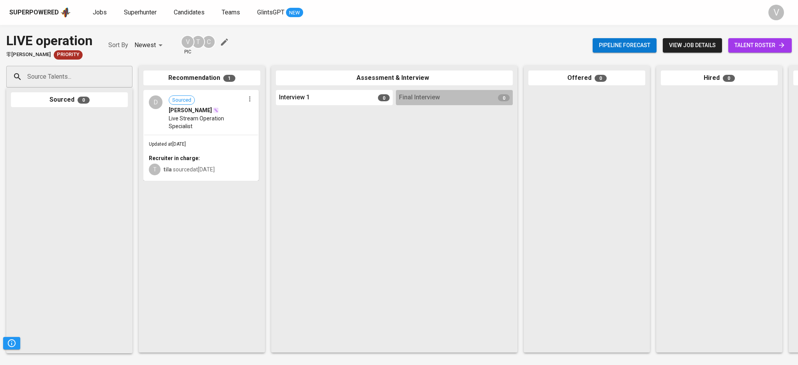
click at [198, 121] on span "Live Stream Operation Specialist" at bounding box center [207, 123] width 76 height 16
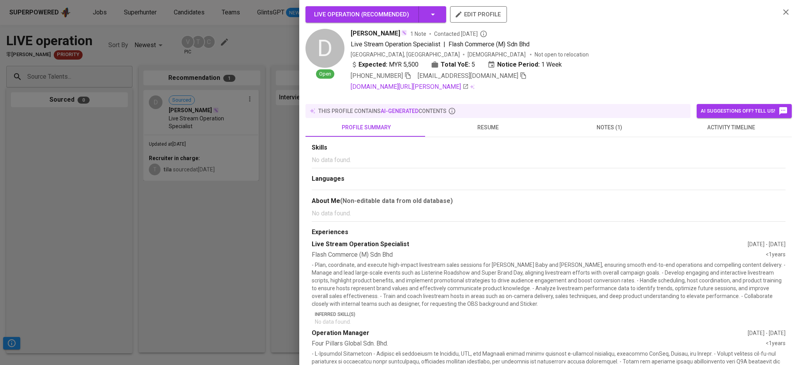
click at [594, 123] on span "notes (1)" at bounding box center [609, 128] width 112 height 10
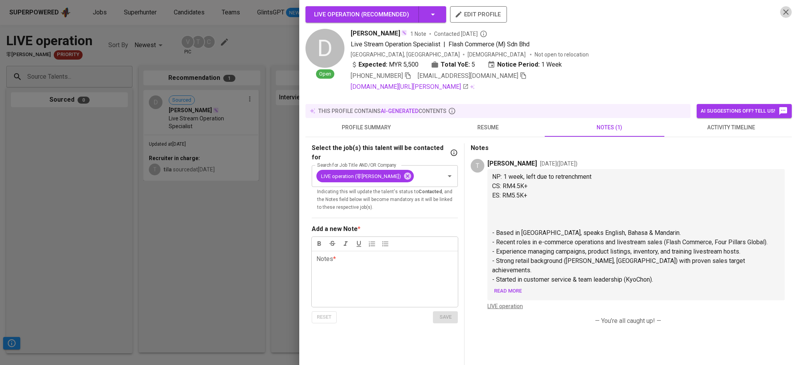
click at [783, 11] on icon "button" at bounding box center [785, 11] width 5 height 5
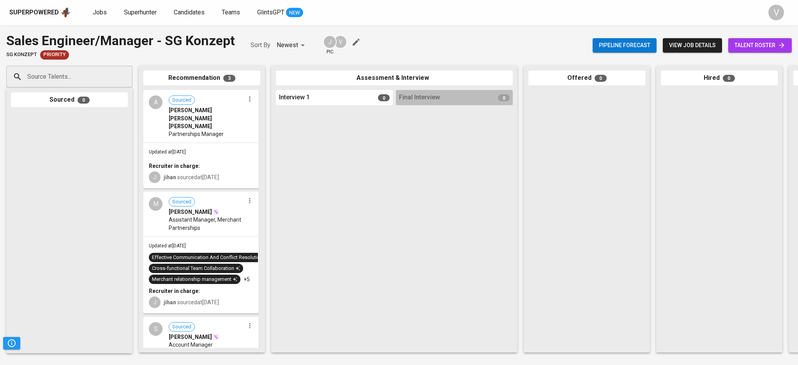
scroll to position [49, 0]
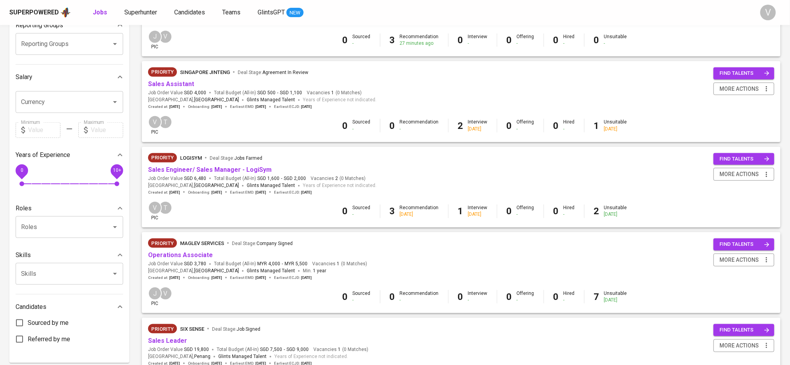
scroll to position [141, 0]
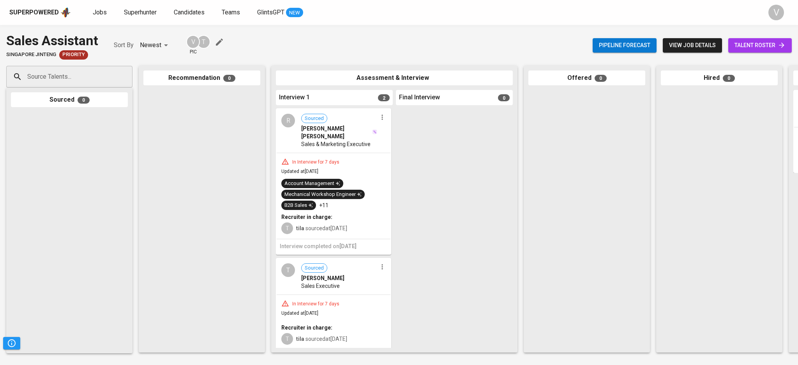
click at [339, 140] on span "Sales & Marketing Executive" at bounding box center [335, 144] width 69 height 8
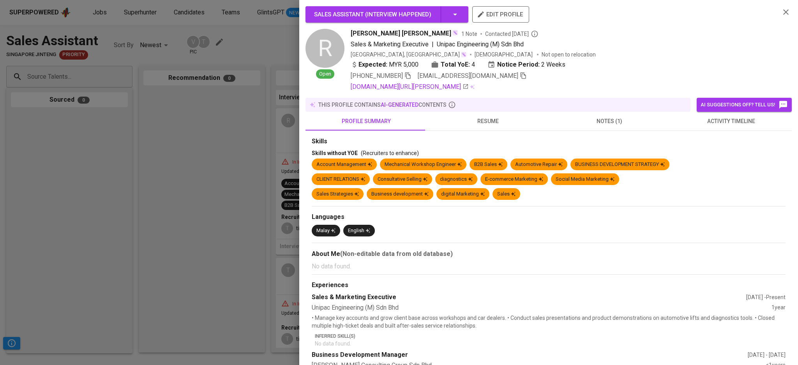
click at [239, 144] on div at bounding box center [399, 182] width 798 height 365
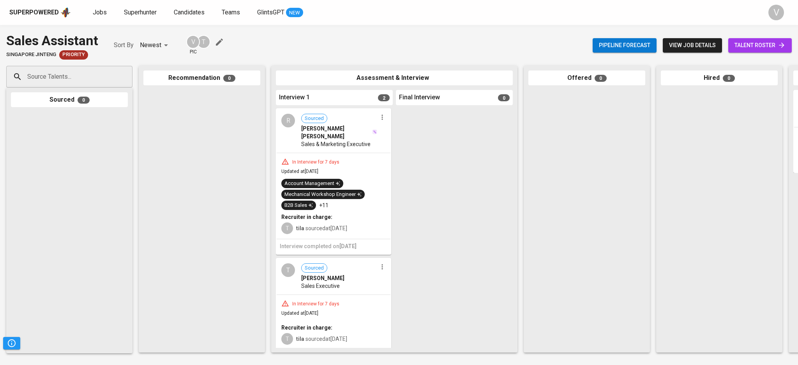
click at [313, 274] on span "[PERSON_NAME]" at bounding box center [322, 278] width 43 height 8
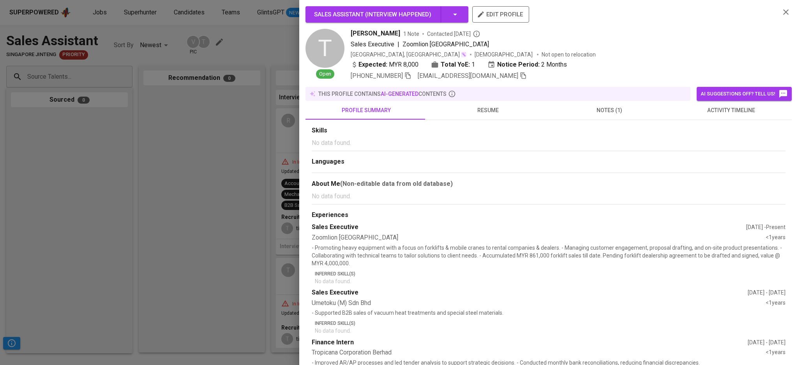
click at [608, 109] on span "notes (1)" at bounding box center [609, 111] width 112 height 10
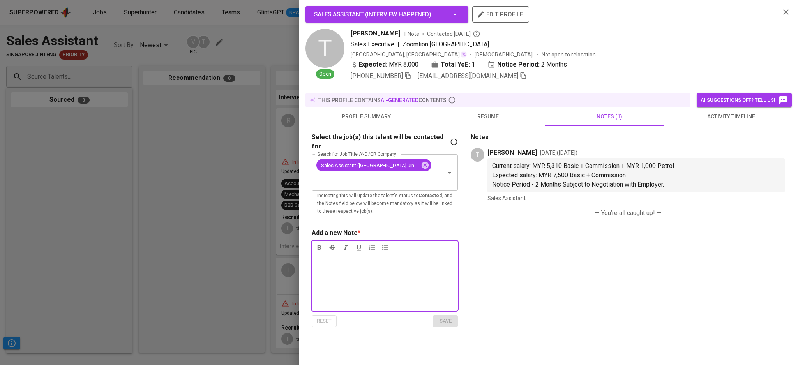
click at [781, 9] on icon "button" at bounding box center [785, 11] width 9 height 9
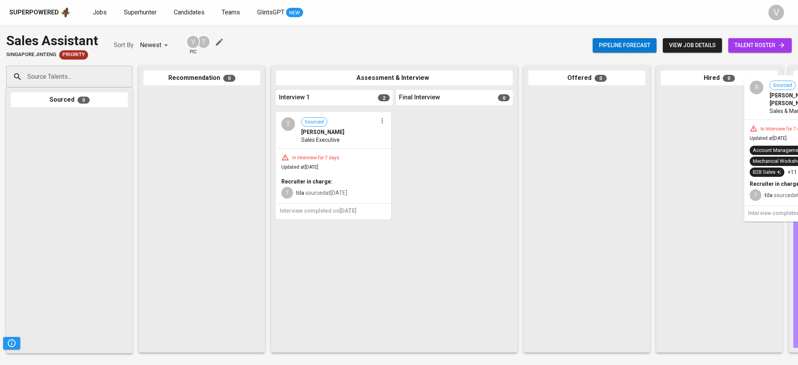
drag, startPoint x: 325, startPoint y: 131, endPoint x: 797, endPoint y: 98, distance: 473.1
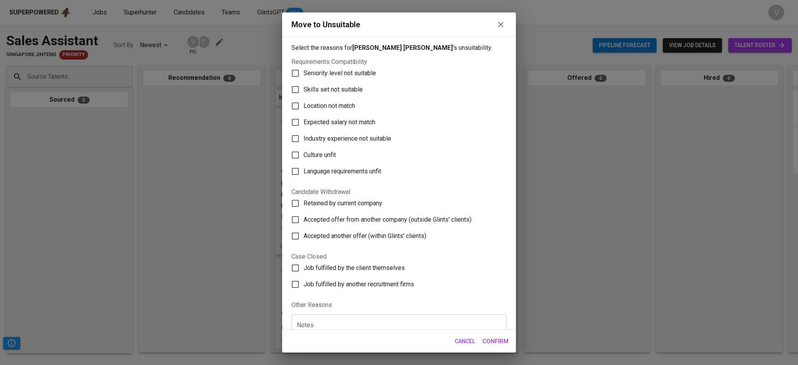
click at [306, 84] on label "Skills set not suitable" at bounding box center [393, 89] width 213 height 16
click at [304, 84] on input "Skills set not suitable" at bounding box center [295, 89] width 16 height 16
checkbox input "true"
click at [494, 343] on span "Confirm" at bounding box center [495, 341] width 26 height 10
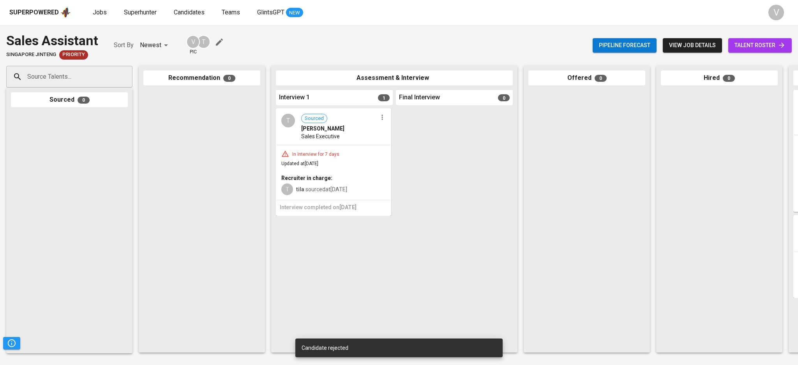
click at [332, 133] on span "Sales Executive" at bounding box center [320, 137] width 39 height 8
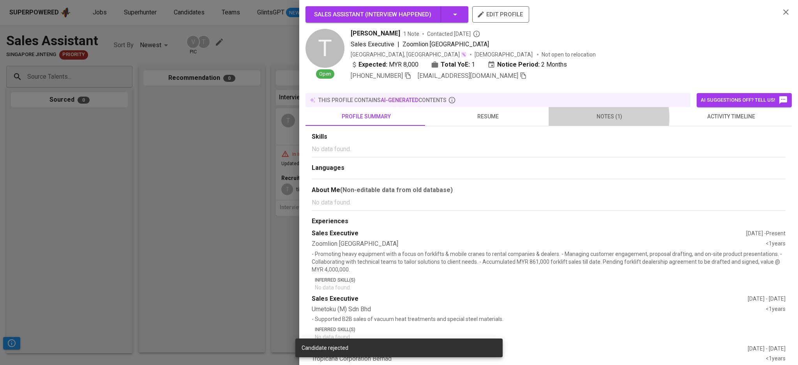
click at [589, 112] on span "notes (1)" at bounding box center [609, 117] width 112 height 10
